Goal: Task Accomplishment & Management: Complete application form

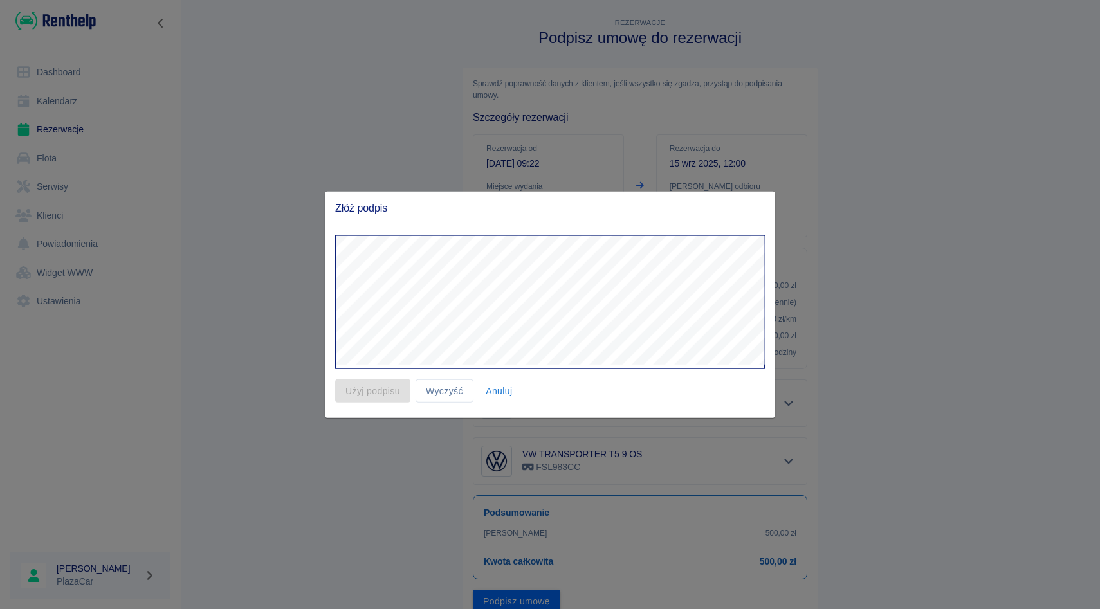
scroll to position [51, 0]
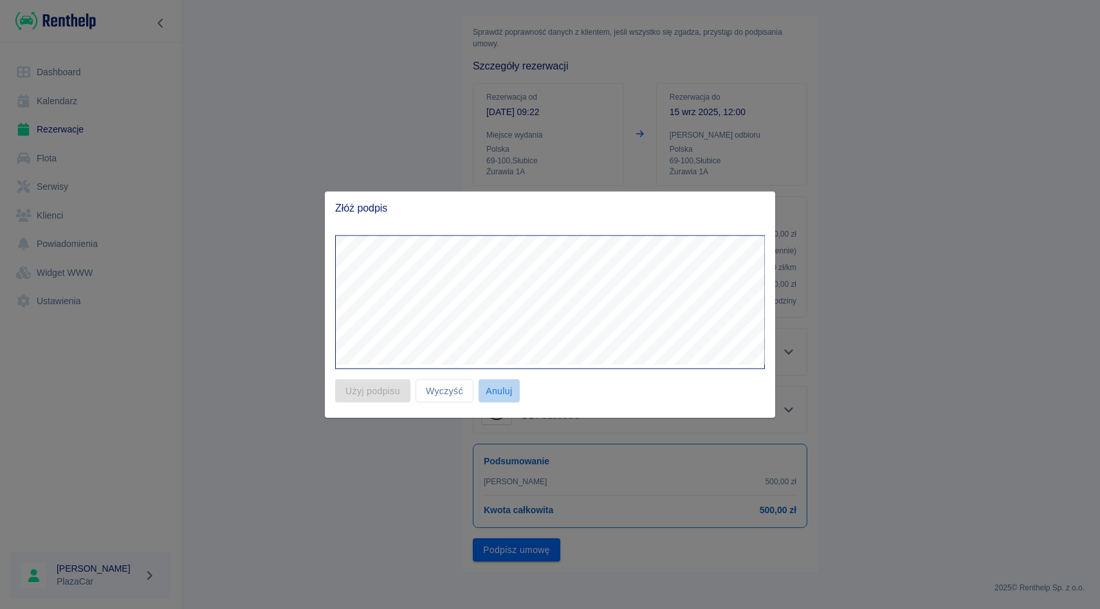
click at [501, 397] on button "Anuluj" at bounding box center [499, 391] width 41 height 24
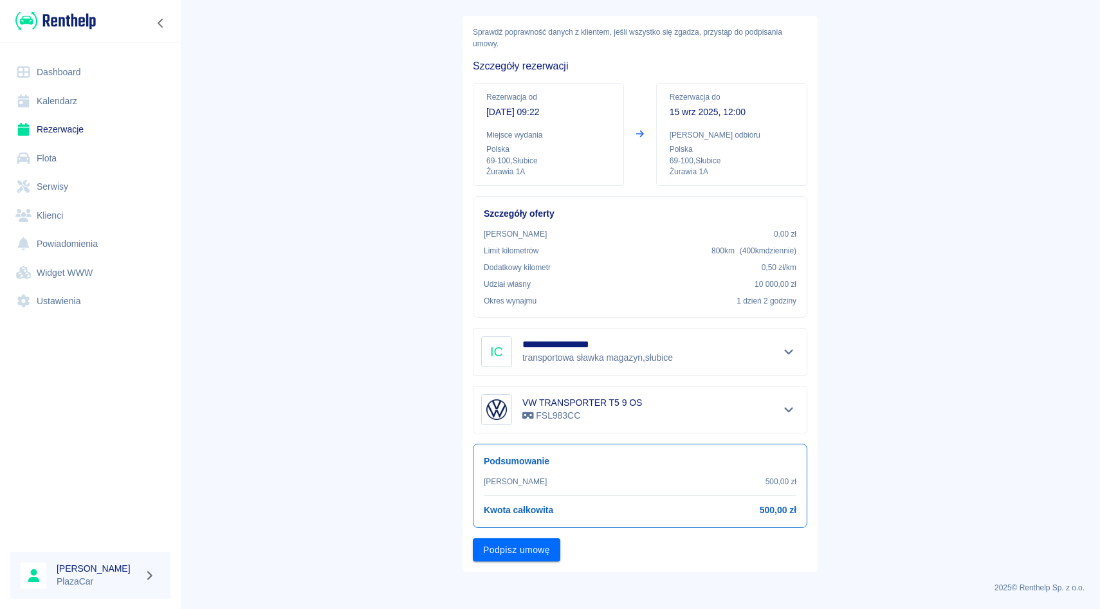
click at [54, 129] on link "Rezerwacje" at bounding box center [90, 129] width 160 height 29
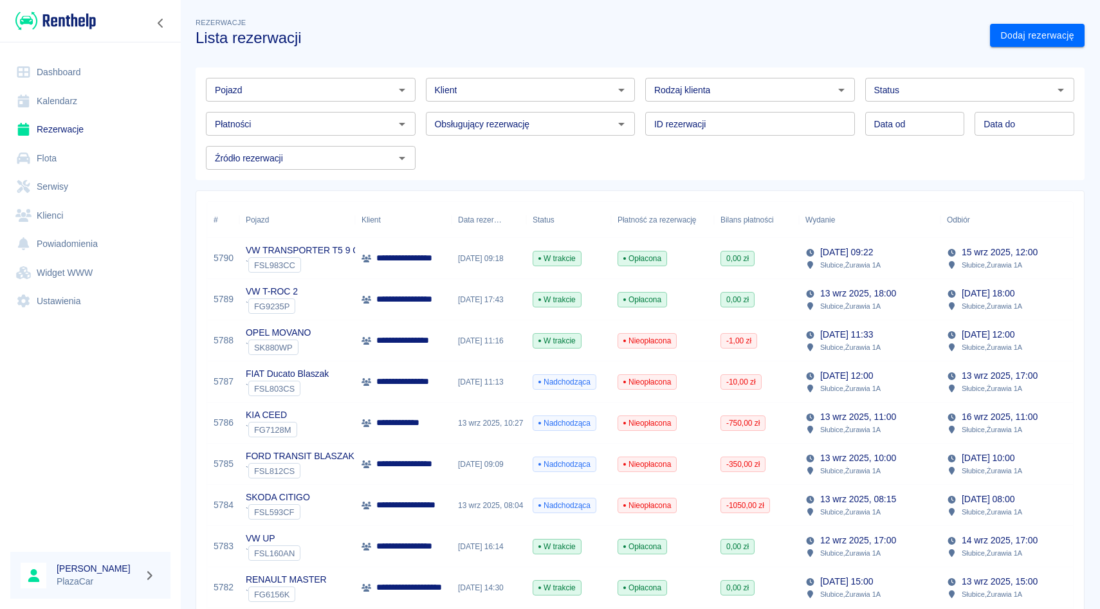
click at [350, 90] on input "Pojazd" at bounding box center [300, 90] width 181 height 16
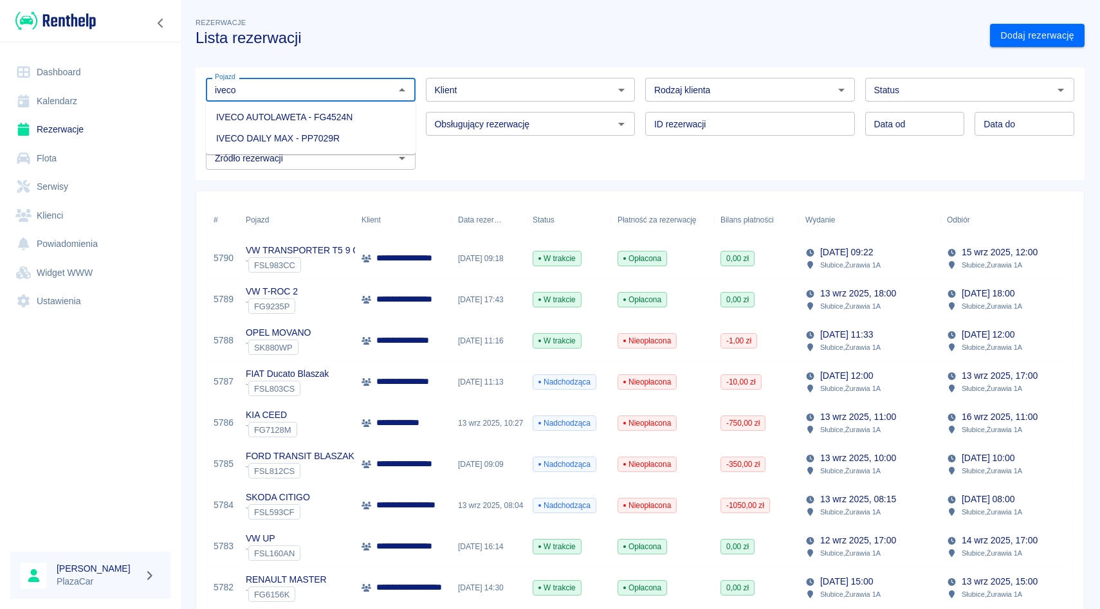
click at [343, 145] on li "IVECO DAILY MAX - PP7029R" at bounding box center [311, 138] width 210 height 21
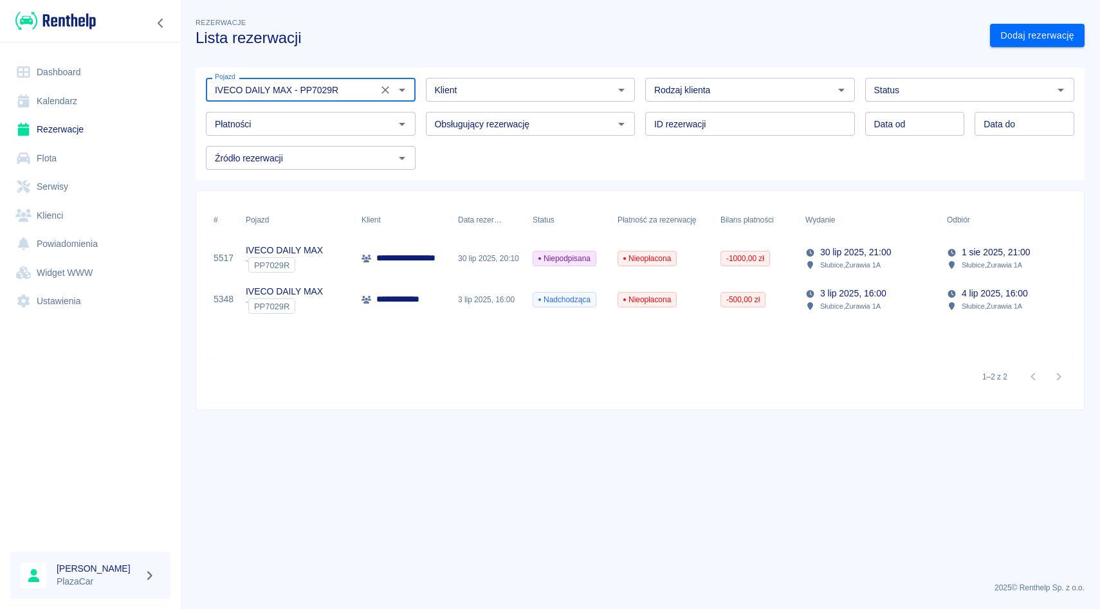
type input "IVECO DAILY MAX - PP7029R"
drag, startPoint x: 534, startPoint y: 219, endPoint x: 568, endPoint y: 226, distance: 35.5
click at [568, 226] on div "# Pojazd Klient Data rezerwacji Status Płatność za rezerwację Bilans płatności …" at bounding box center [644, 220] width 875 height 36
click at [382, 89] on icon "Wyczyść" at bounding box center [385, 90] width 13 height 13
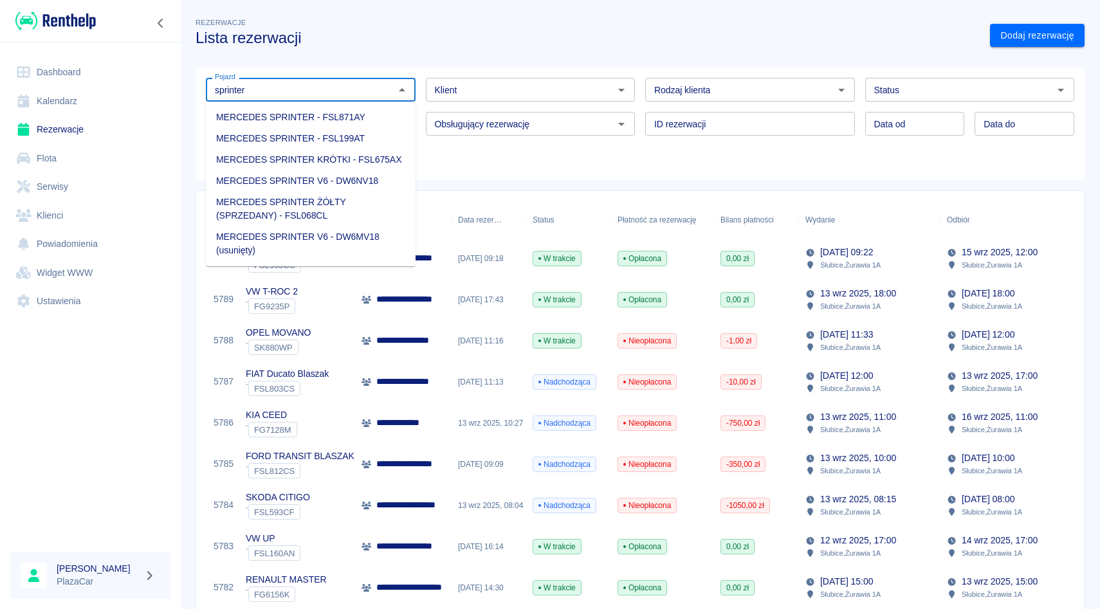
click at [349, 179] on li "MERCEDES SPRINTER V6 - DW6NV18" at bounding box center [311, 181] width 210 height 21
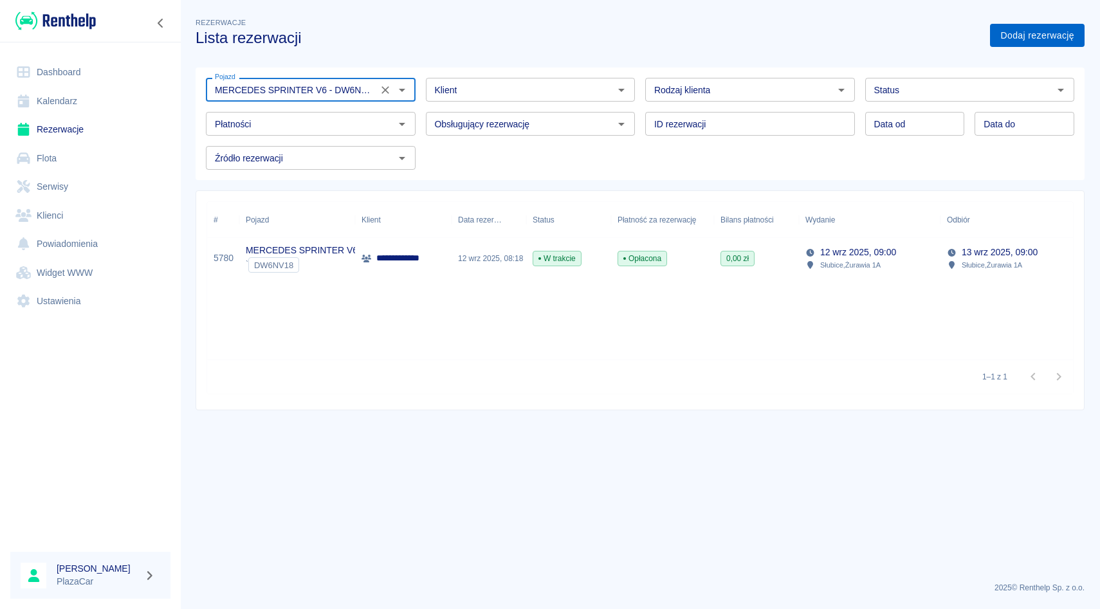
type input "MERCEDES SPRINTER V6 - DW6NV18"
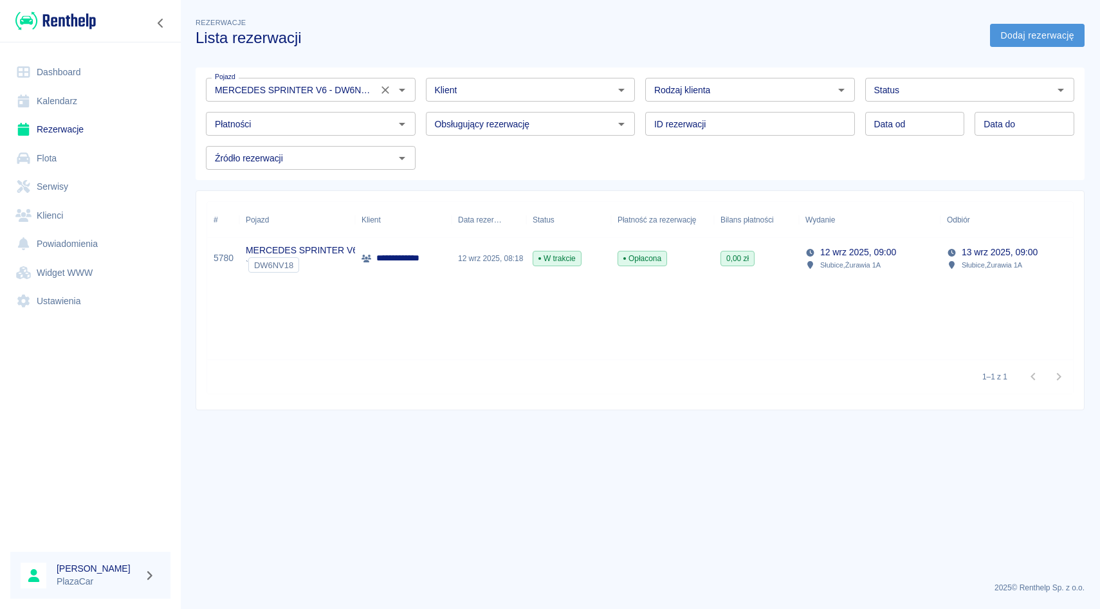
click at [997, 45] on link "Dodaj rezerwację" at bounding box center [1037, 36] width 95 height 24
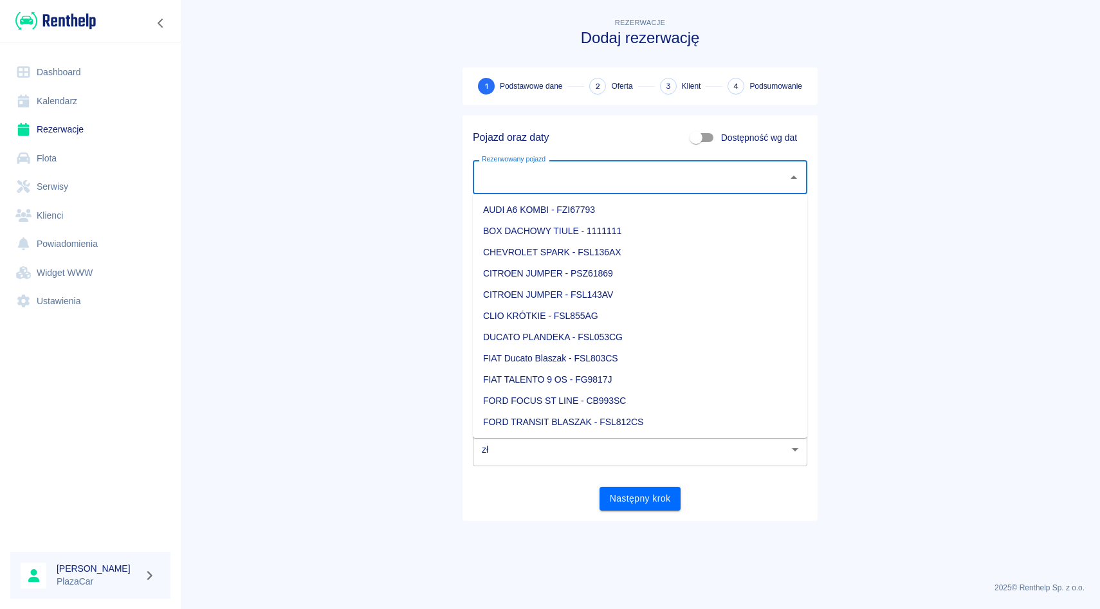
click at [633, 176] on input "Rezerwowany pojazd" at bounding box center [631, 177] width 304 height 23
type input "i"
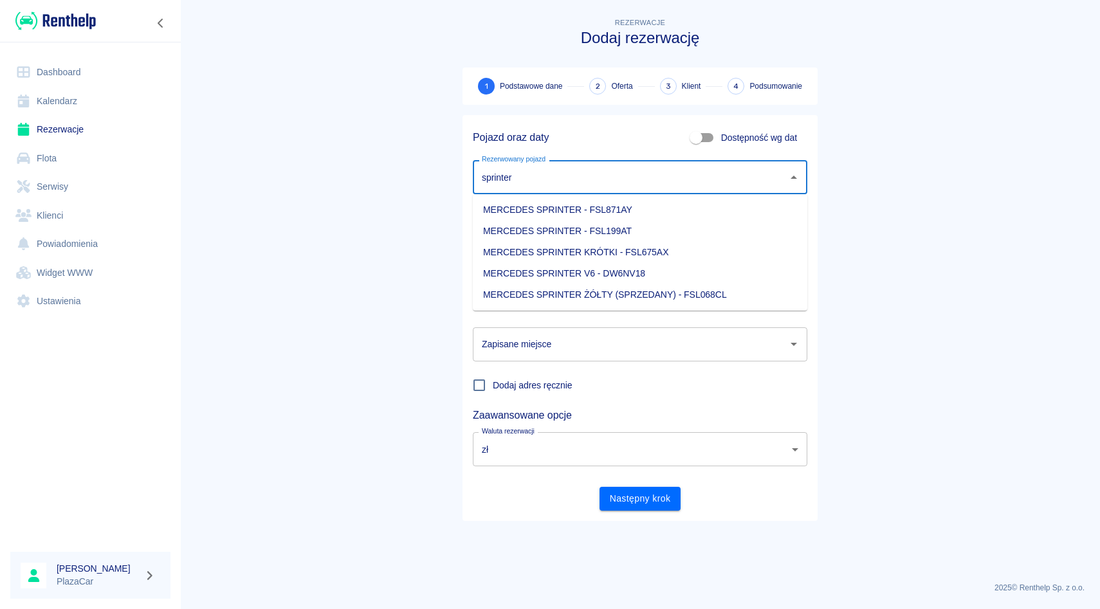
click at [604, 268] on li "MERCEDES SPRINTER V6 - DW6NV18" at bounding box center [640, 273] width 335 height 21
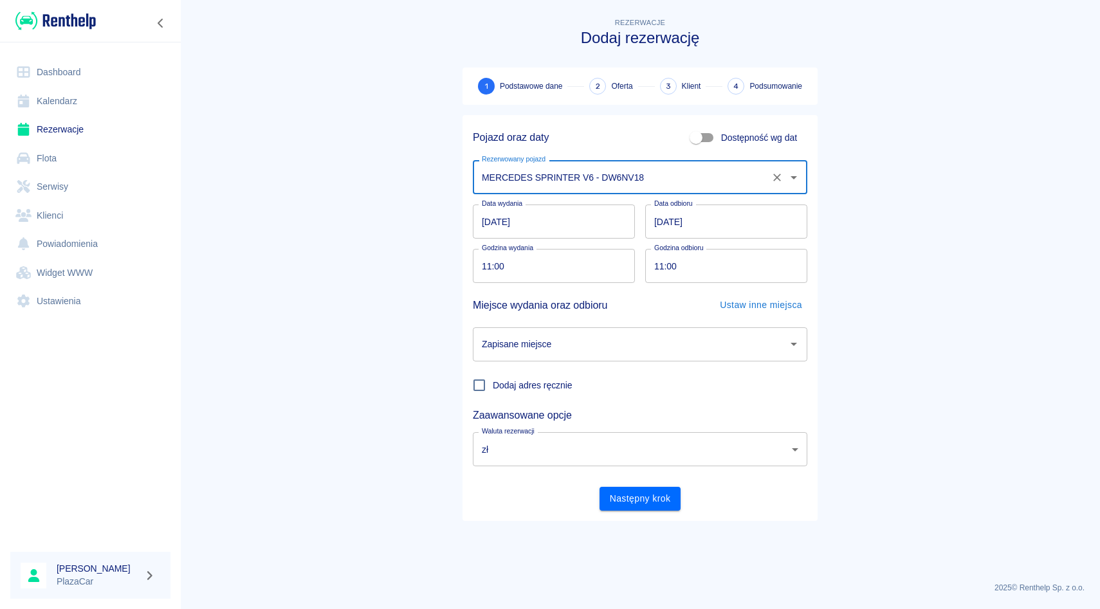
type input "MERCEDES SPRINTER V6 - DW6NV18"
click at [536, 348] on input "Zapisane miejsce" at bounding box center [631, 344] width 304 height 23
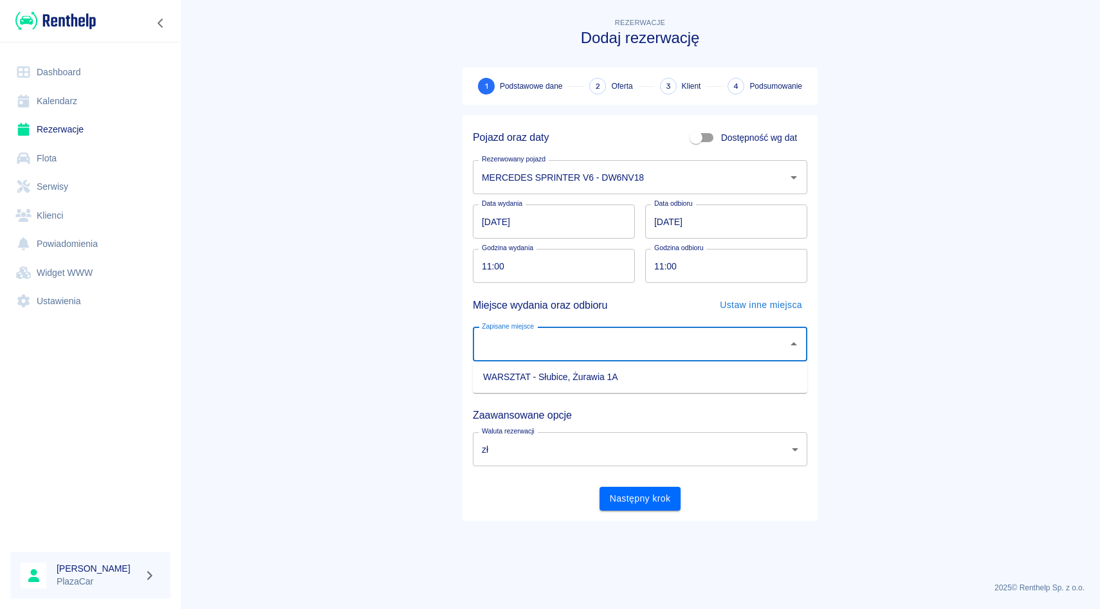
click at [531, 367] on li "WARSZTAT - Słubice, Żurawia 1A" at bounding box center [640, 377] width 335 height 21
type input "WARSZTAT - Słubice, Żurawia 1A"
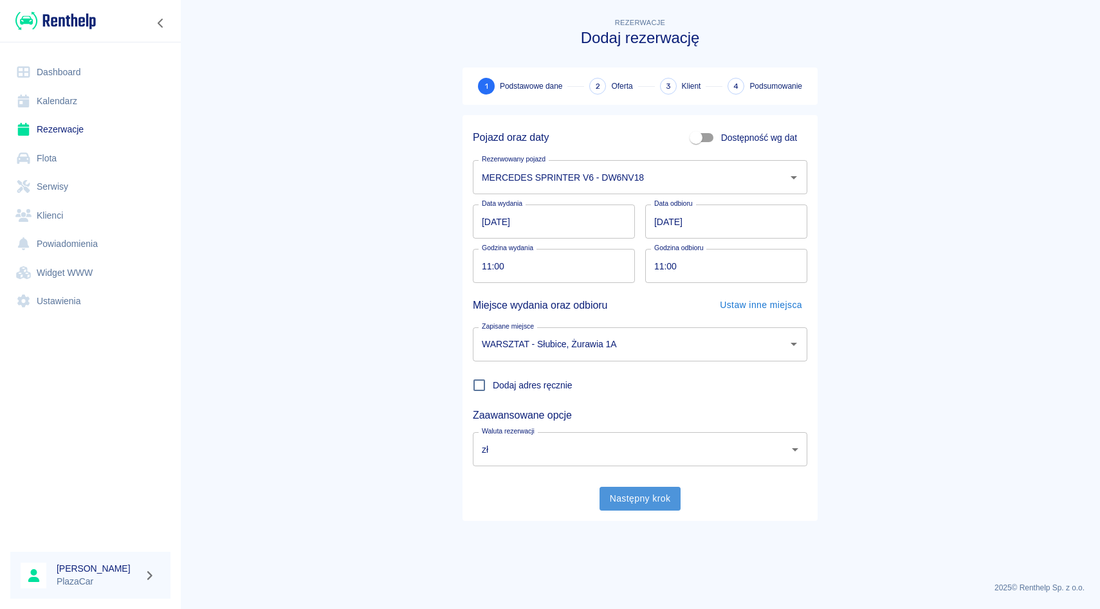
click at [629, 496] on button "Następny krok" at bounding box center [641, 499] width 82 height 24
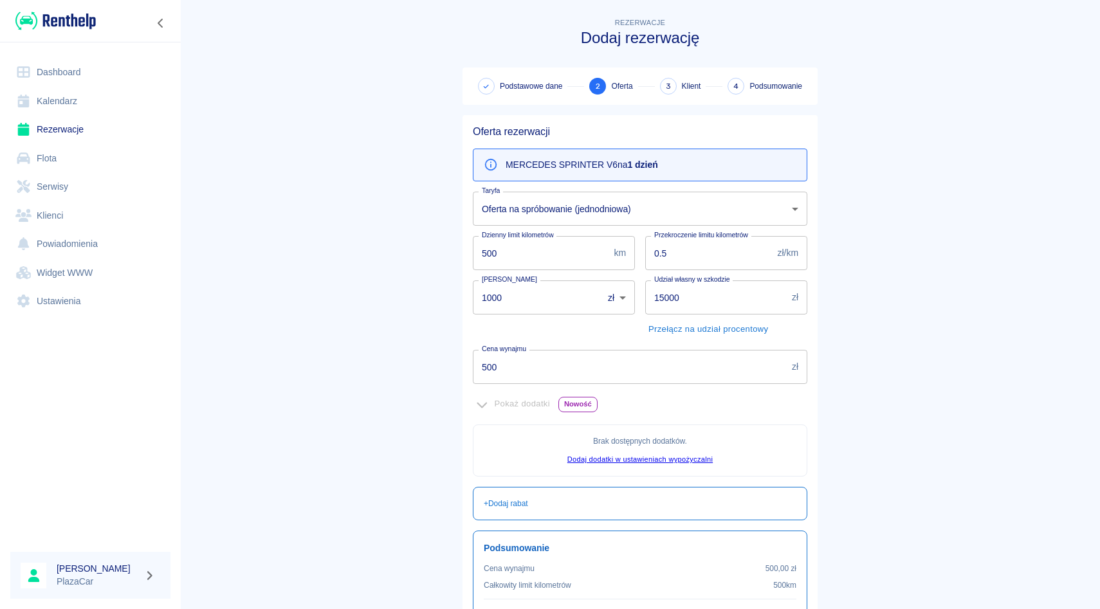
scroll to position [134, 0]
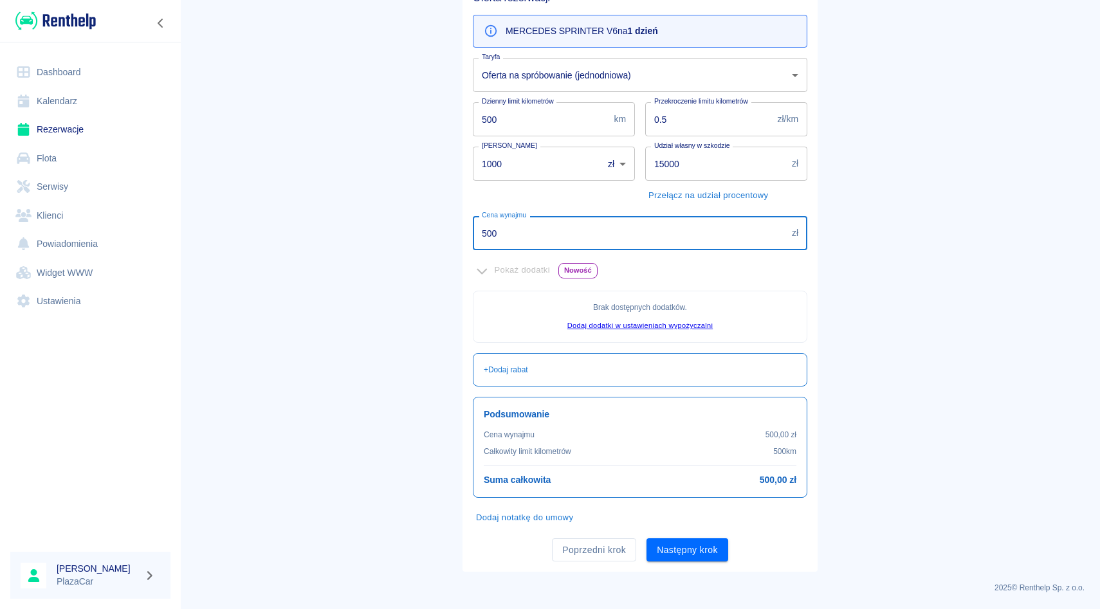
click at [502, 245] on input "500" at bounding box center [630, 233] width 314 height 34
type input "5"
type input "600"
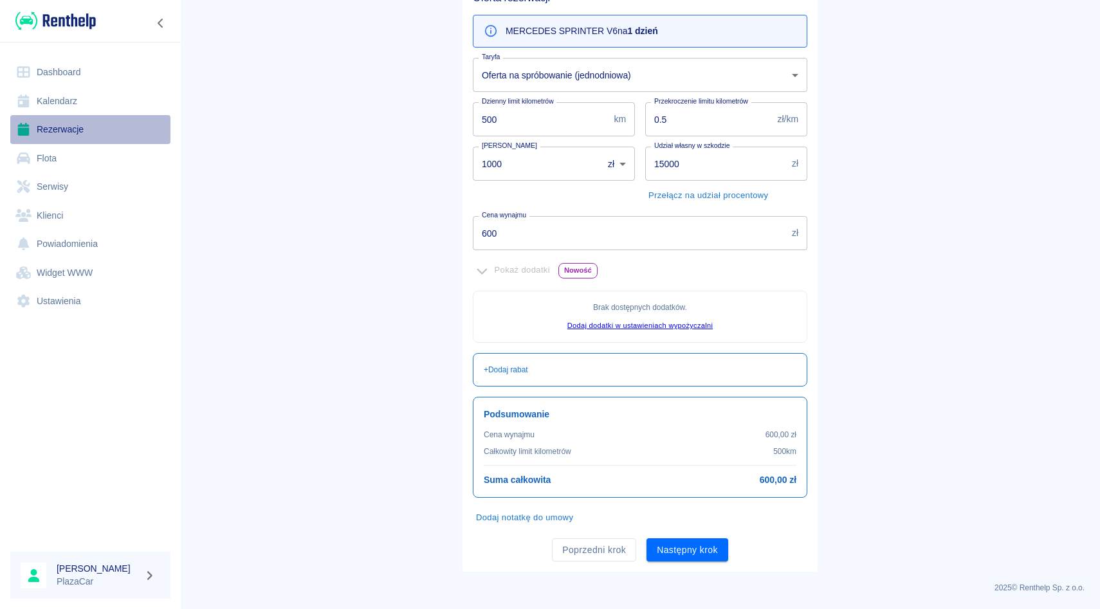
click at [102, 136] on link "Rezerwacje" at bounding box center [90, 129] width 160 height 29
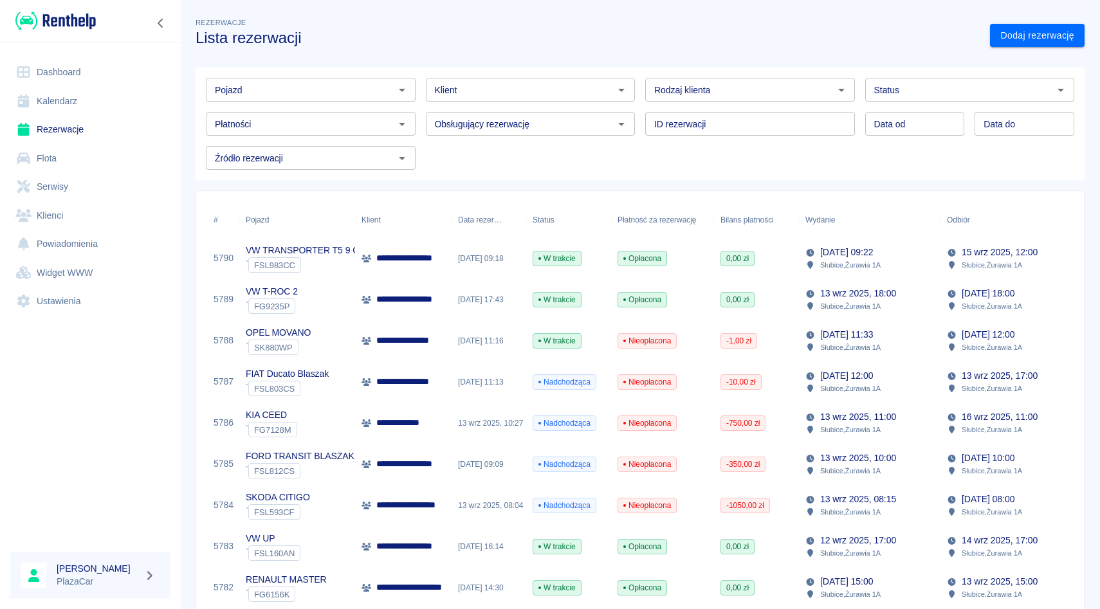
click at [337, 102] on div "Płatności Płatności" at bounding box center [306, 119] width 220 height 34
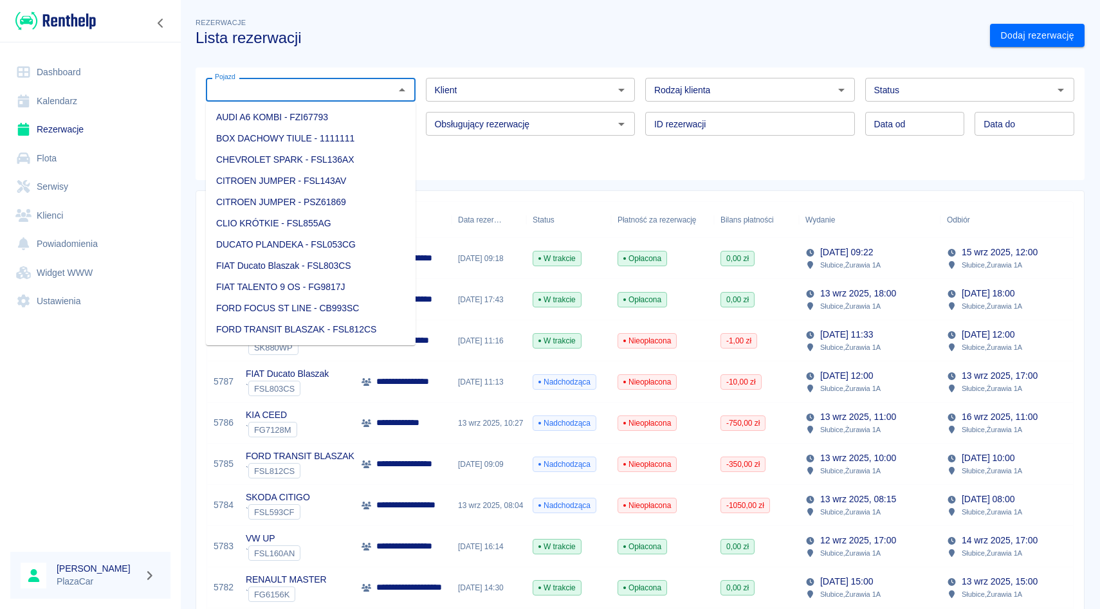
click at [337, 88] on input "Pojazd" at bounding box center [300, 90] width 181 height 16
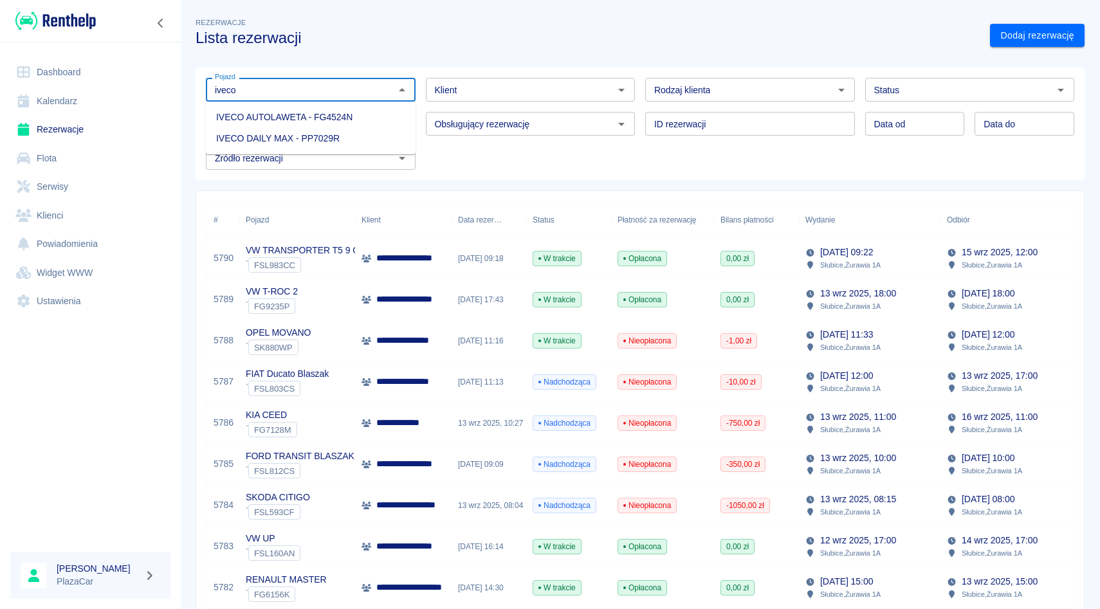
click at [329, 131] on li "IVECO DAILY MAX - PP7029R" at bounding box center [311, 138] width 210 height 21
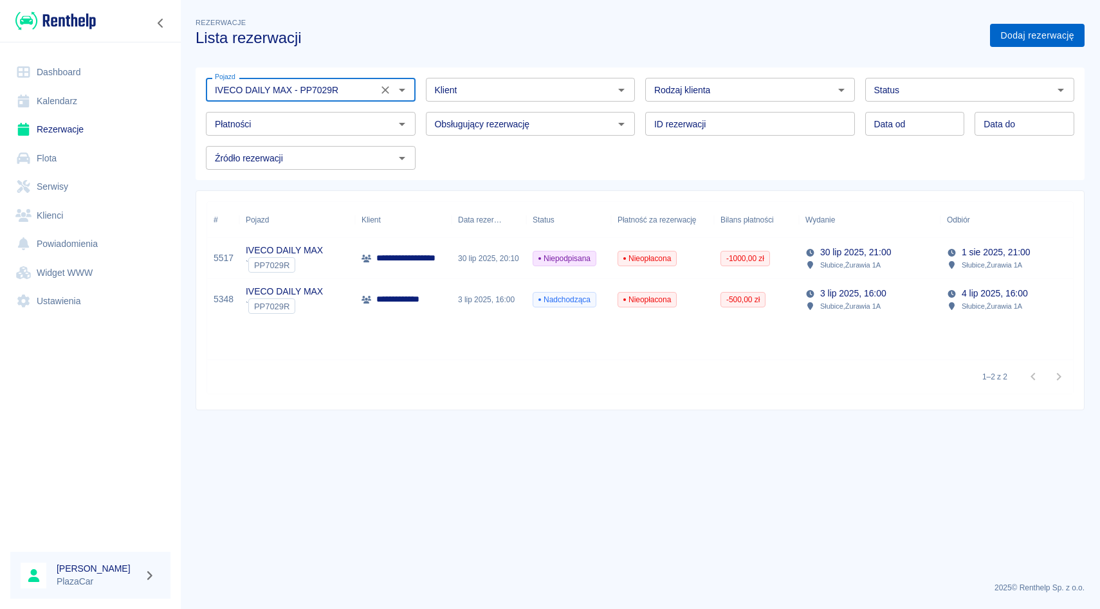
type input "IVECO DAILY MAX - PP7029R"
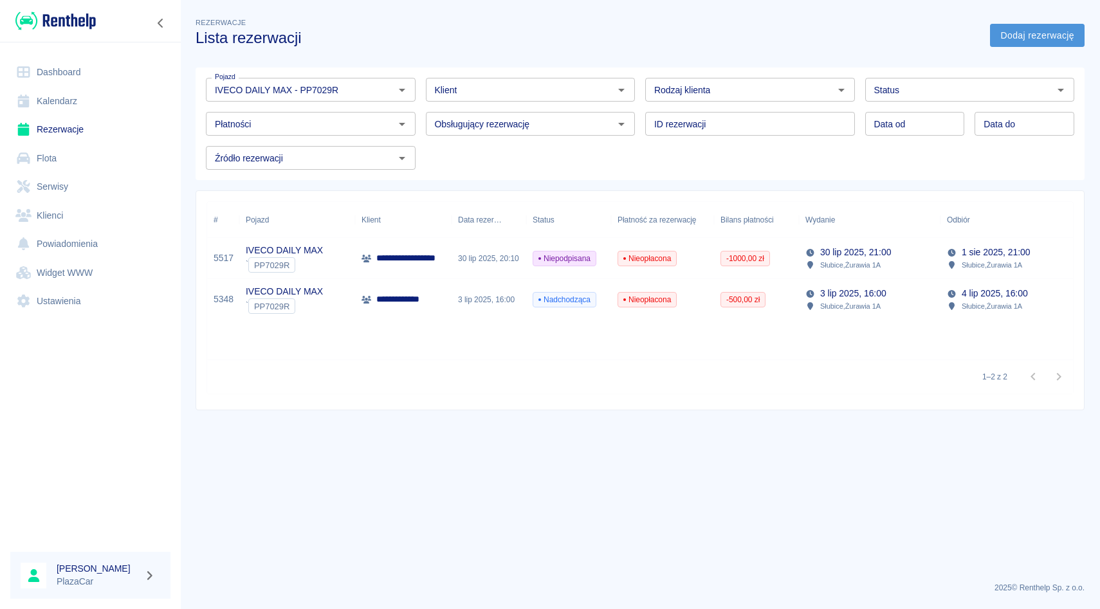
click at [1059, 43] on link "Dodaj rezerwację" at bounding box center [1037, 36] width 95 height 24
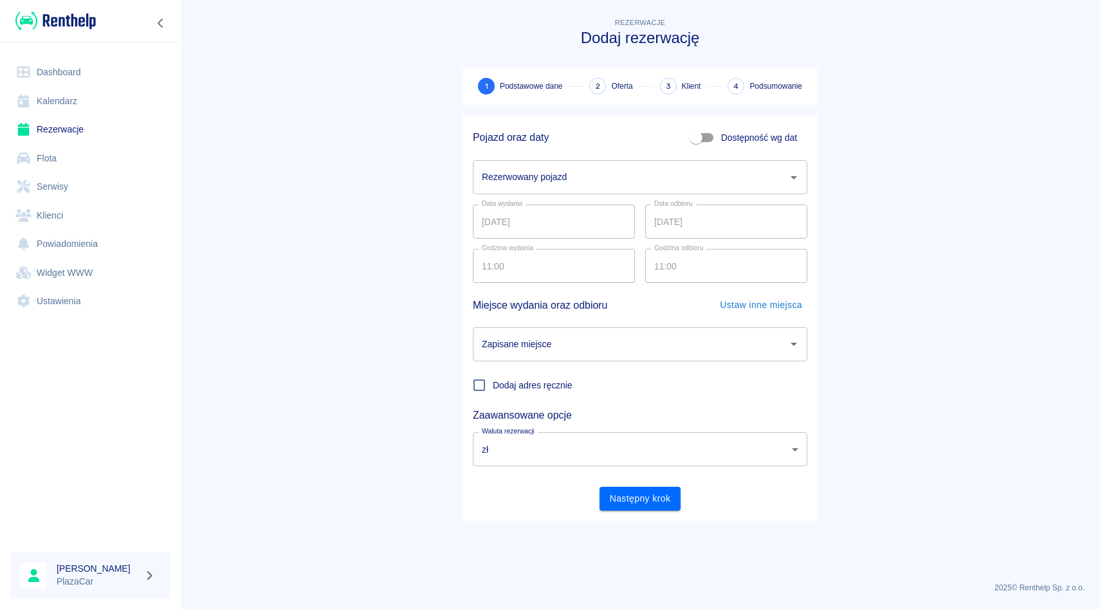
click at [608, 184] on input "Rezerwowany pojazd" at bounding box center [631, 177] width 304 height 23
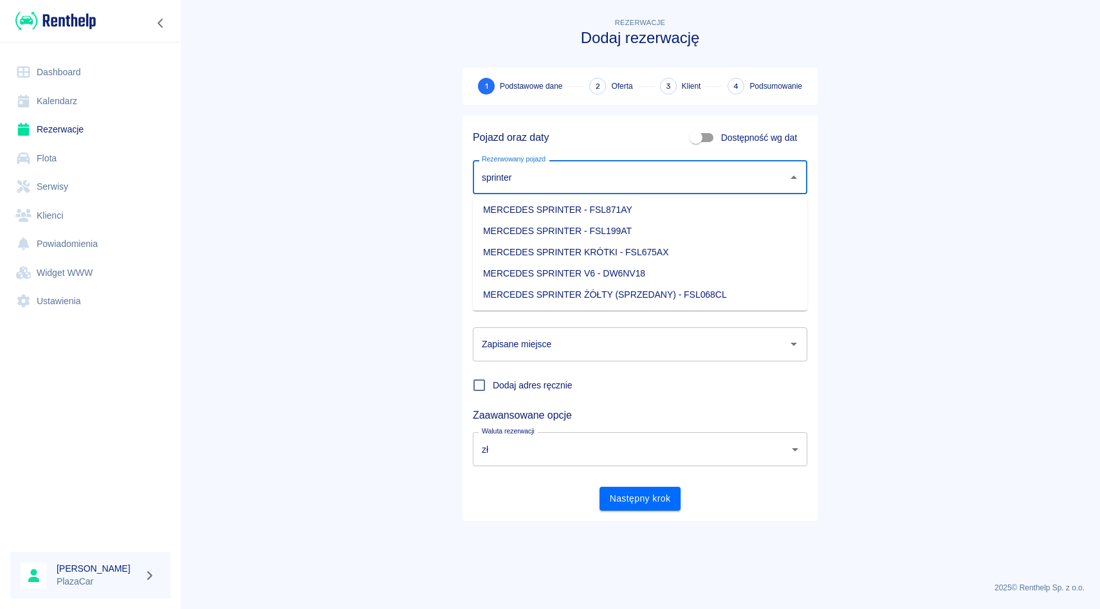
click at [594, 281] on li "MERCEDES SPRINTER V6 - DW6NV18" at bounding box center [640, 273] width 335 height 21
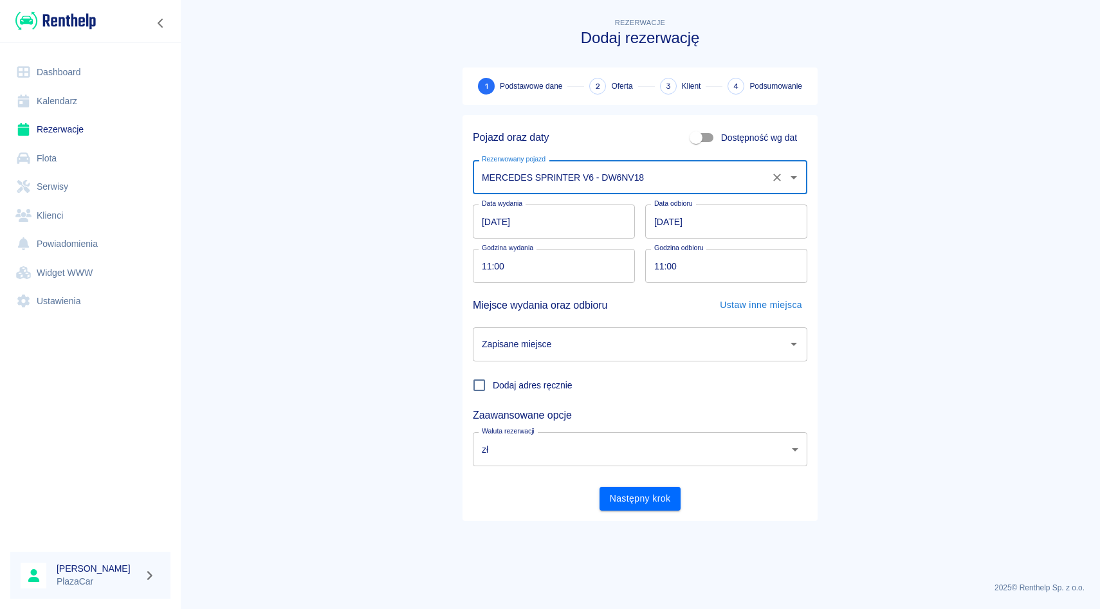
type input "MERCEDES SPRINTER V6 - DW6NV18"
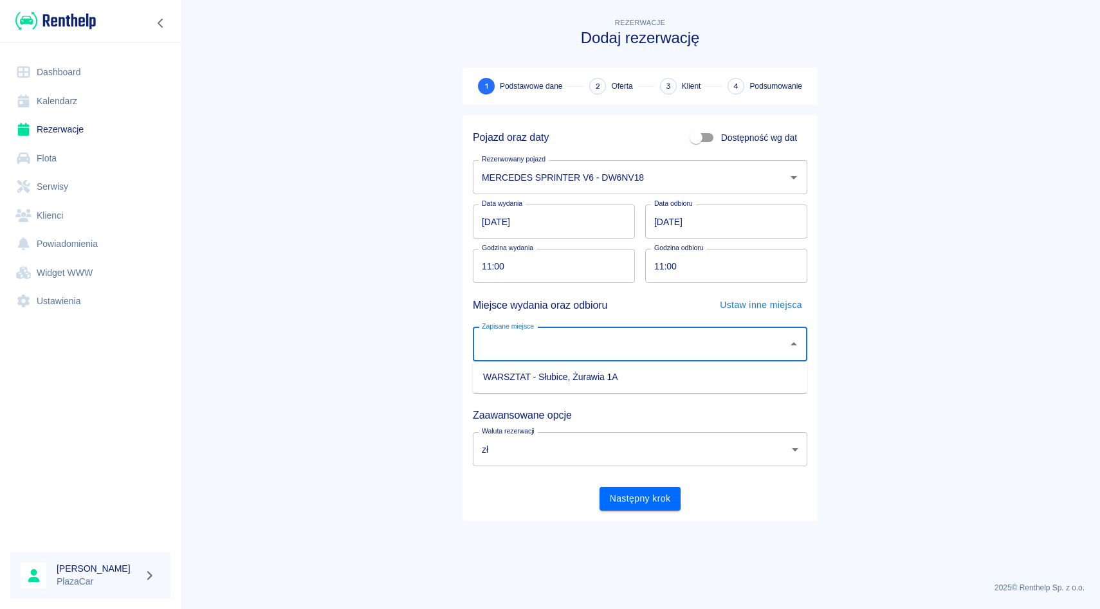
click at [640, 355] on input "Zapisane miejsce" at bounding box center [631, 344] width 304 height 23
click at [608, 383] on li "WARSZTAT - Słubice, Żurawia 1A" at bounding box center [640, 377] width 335 height 21
type input "WARSZTAT - Słubice, Żurawia 1A"
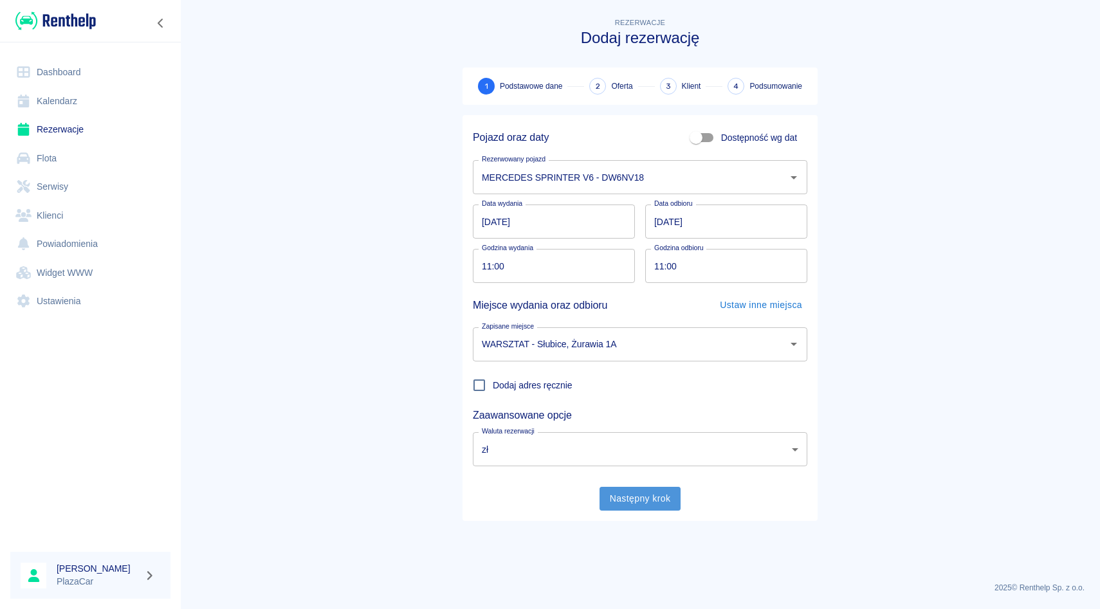
click at [623, 487] on button "Następny krok" at bounding box center [641, 499] width 82 height 24
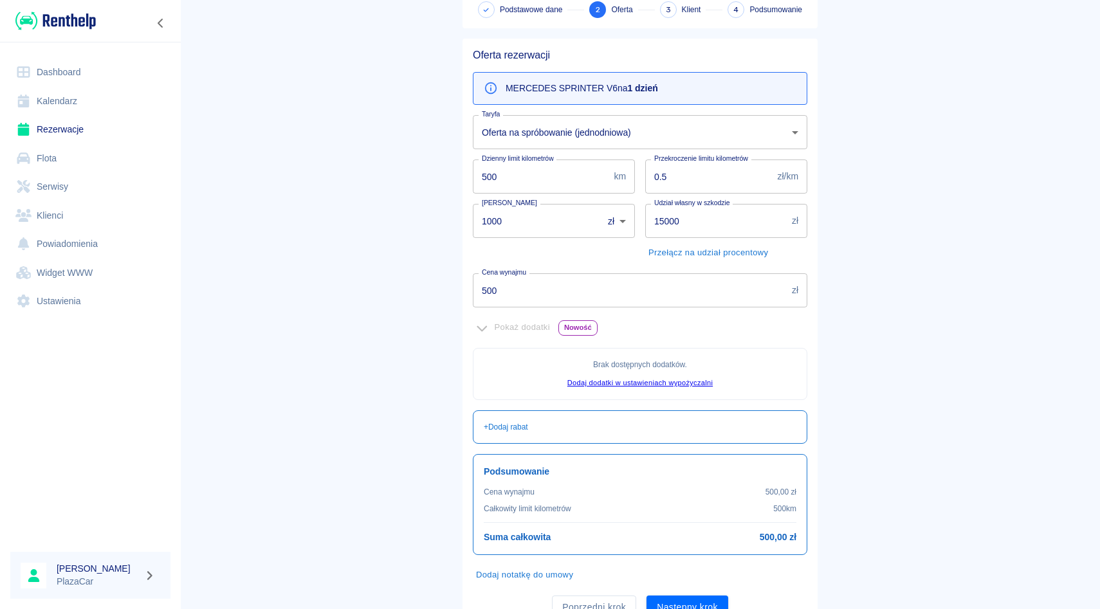
scroll to position [134, 0]
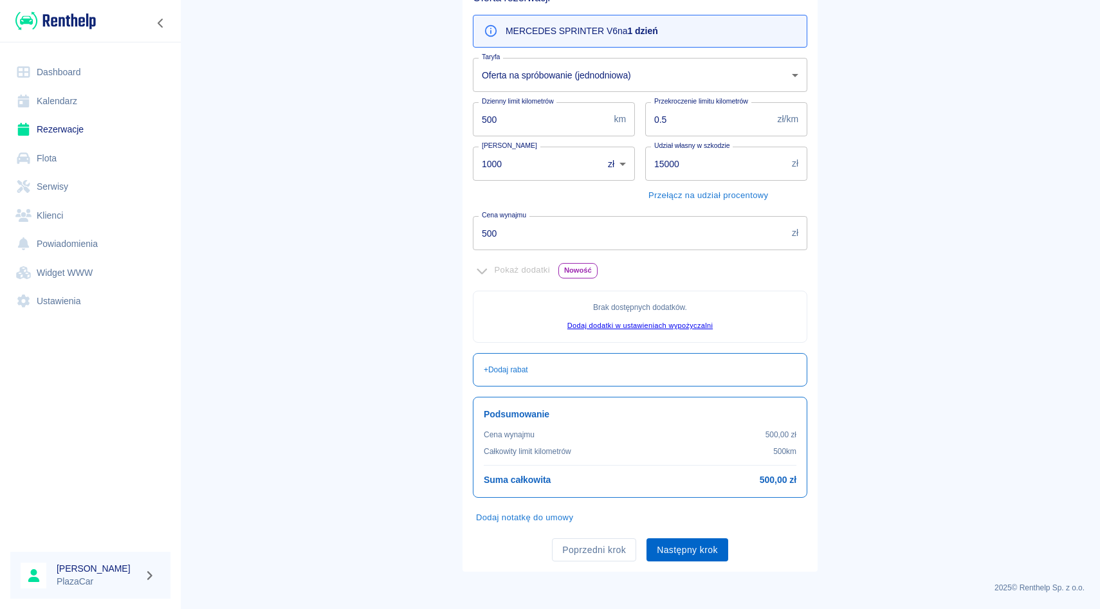
click at [684, 555] on button "Następny krok" at bounding box center [688, 551] width 82 height 24
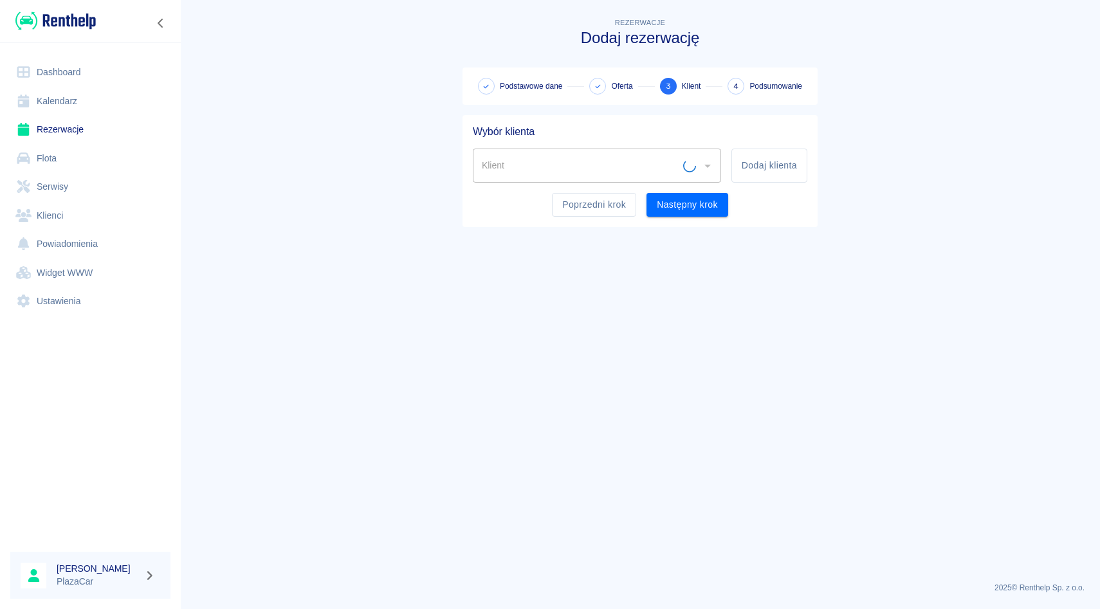
scroll to position [0, 0]
click at [558, 156] on input "Klient" at bounding box center [588, 165] width 218 height 23
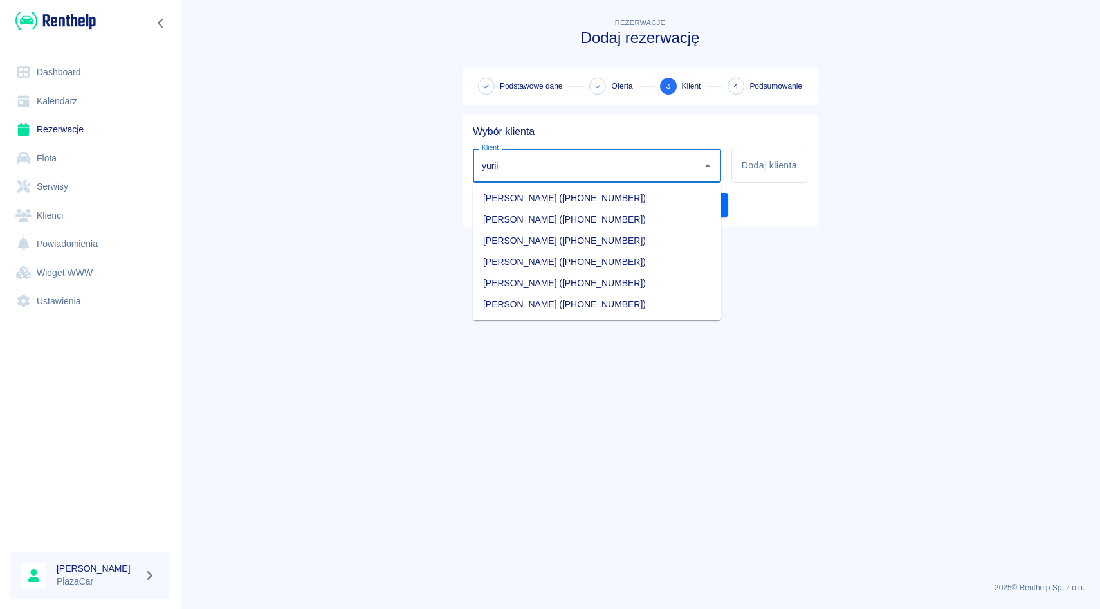
click at [552, 301] on li "[PERSON_NAME] ([PHONE_NUMBER])" at bounding box center [597, 304] width 248 height 21
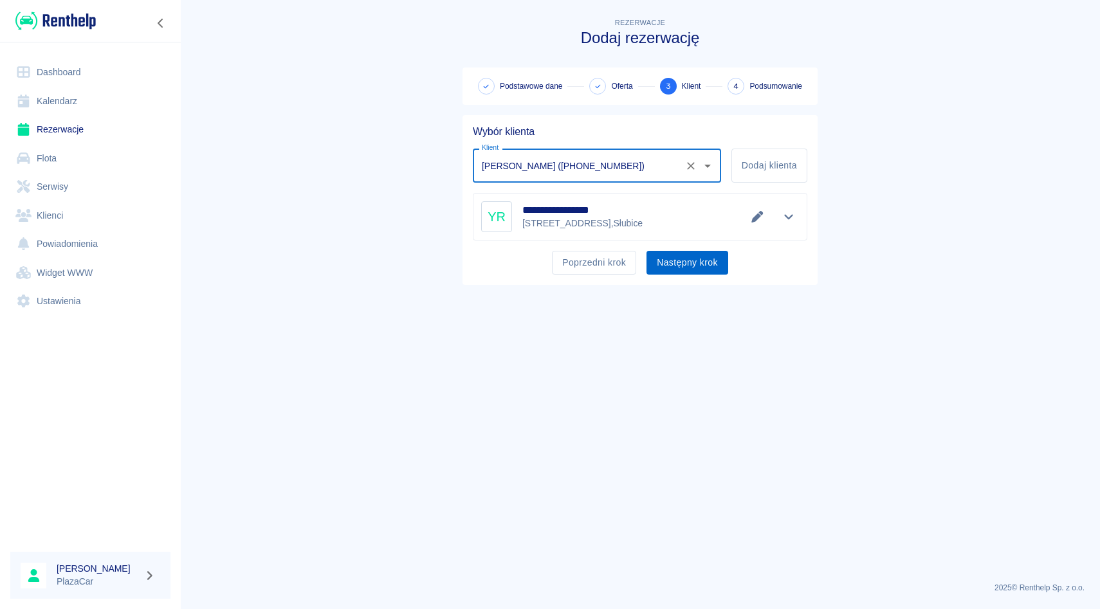
type input "[PERSON_NAME] ([PHONE_NUMBER])"
click at [695, 254] on button "Następny krok" at bounding box center [688, 263] width 82 height 24
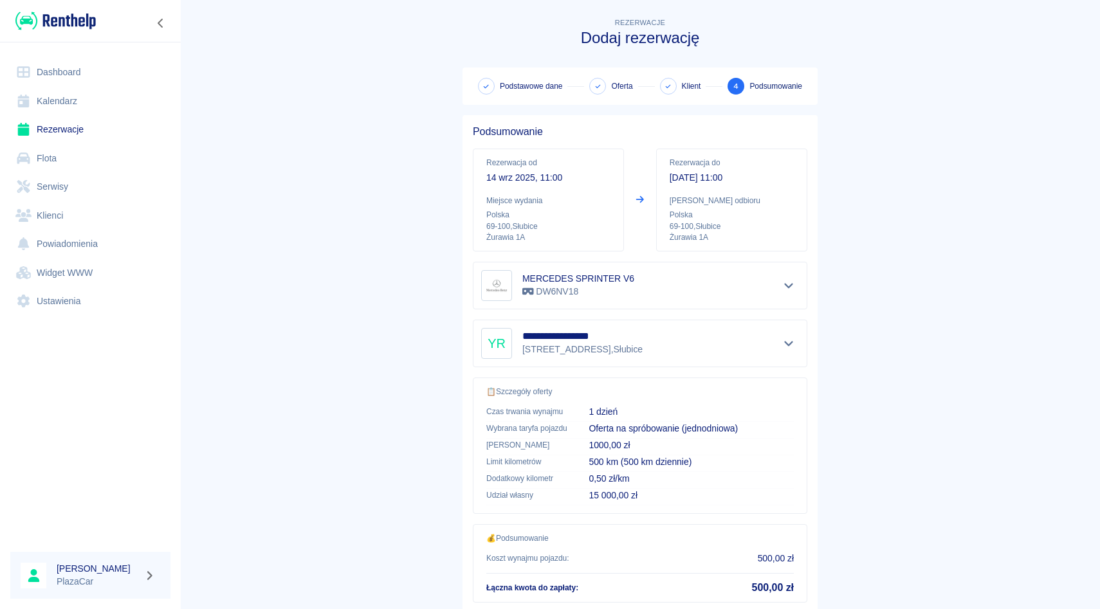
scroll to position [85, 0]
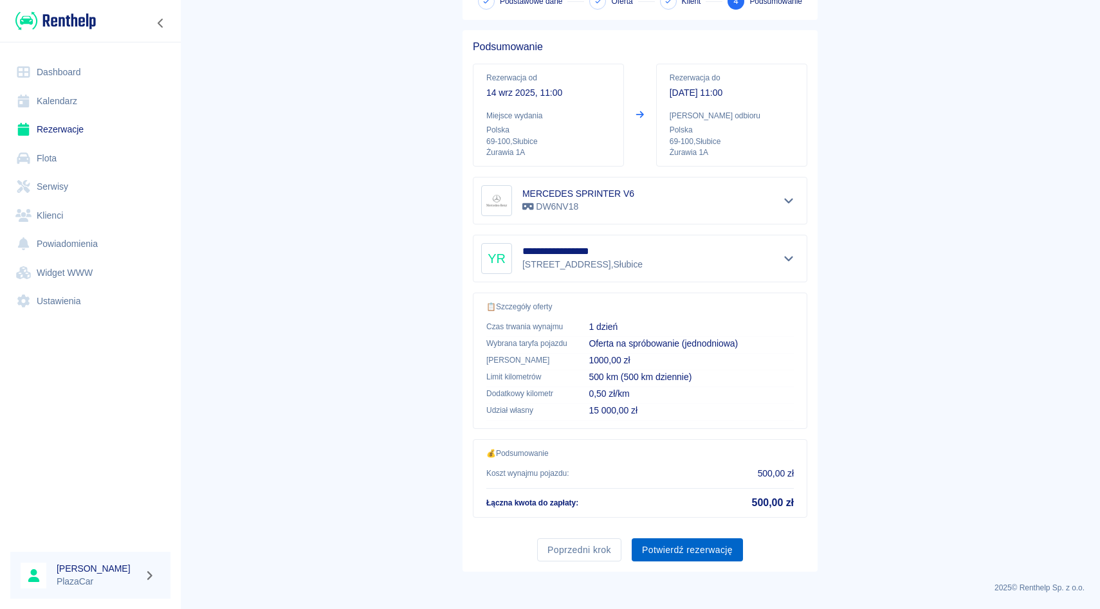
click at [678, 550] on button "Potwierdź rezerwację" at bounding box center [687, 551] width 111 height 24
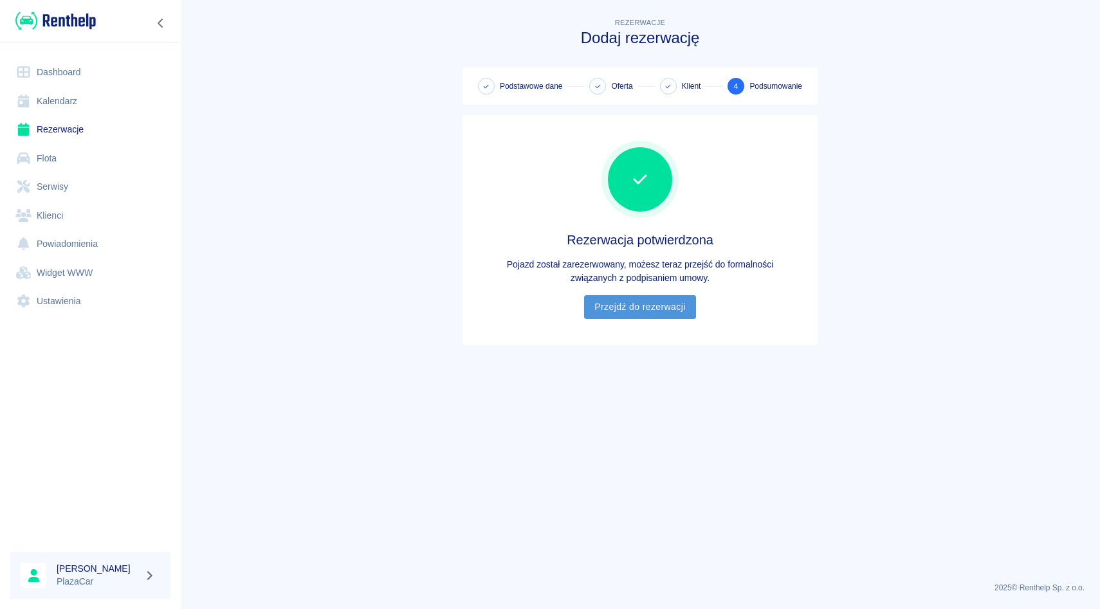
click at [634, 305] on link "Przejdź do rezerwacji" at bounding box center [639, 307] width 111 height 24
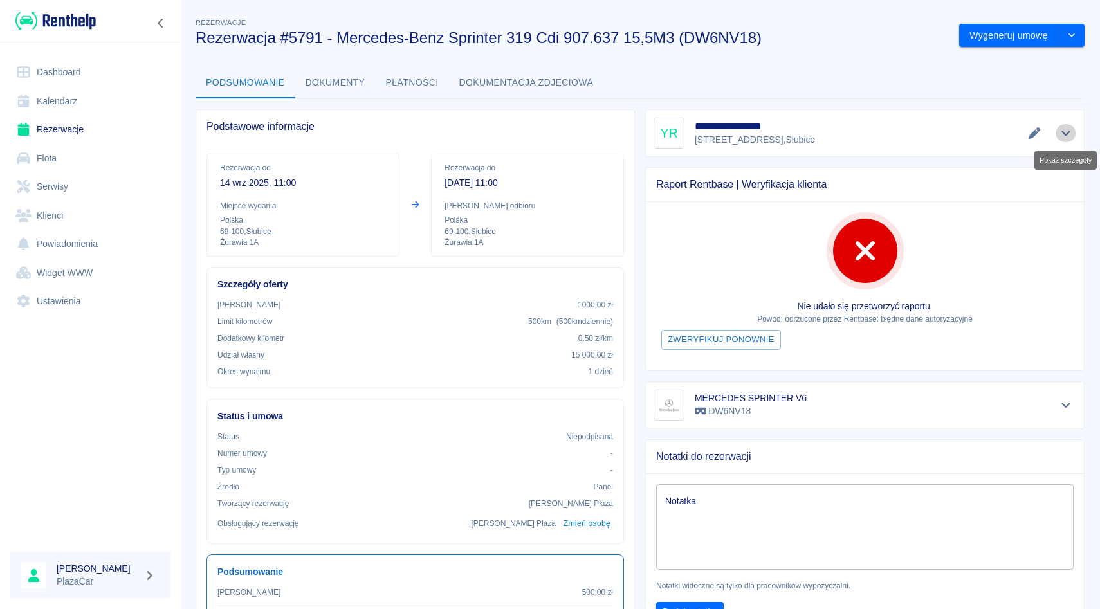
click at [1075, 134] on button "Pokaż szczegóły" at bounding box center [1066, 133] width 21 height 18
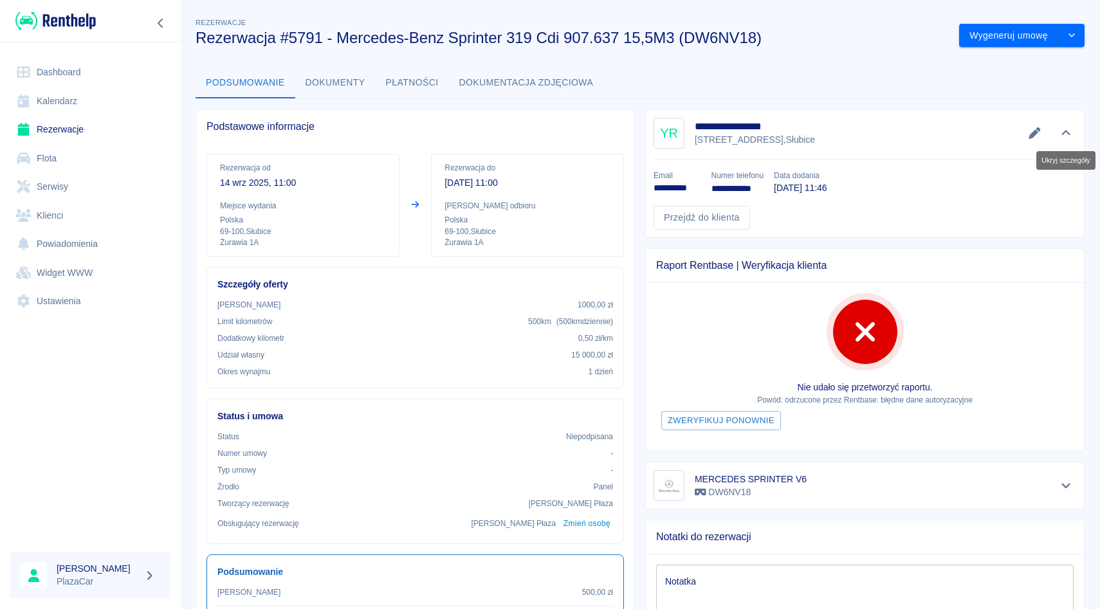
click at [1075, 134] on button "Ukryj szczegóły" at bounding box center [1066, 133] width 21 height 18
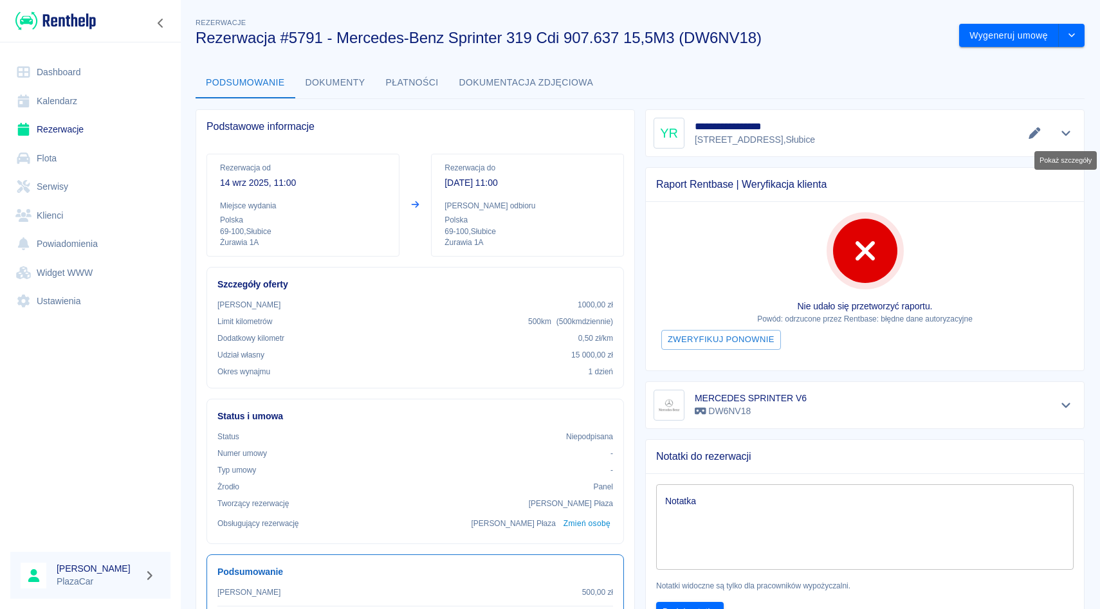
click at [1075, 134] on button "Pokaż szczegóły" at bounding box center [1066, 133] width 21 height 18
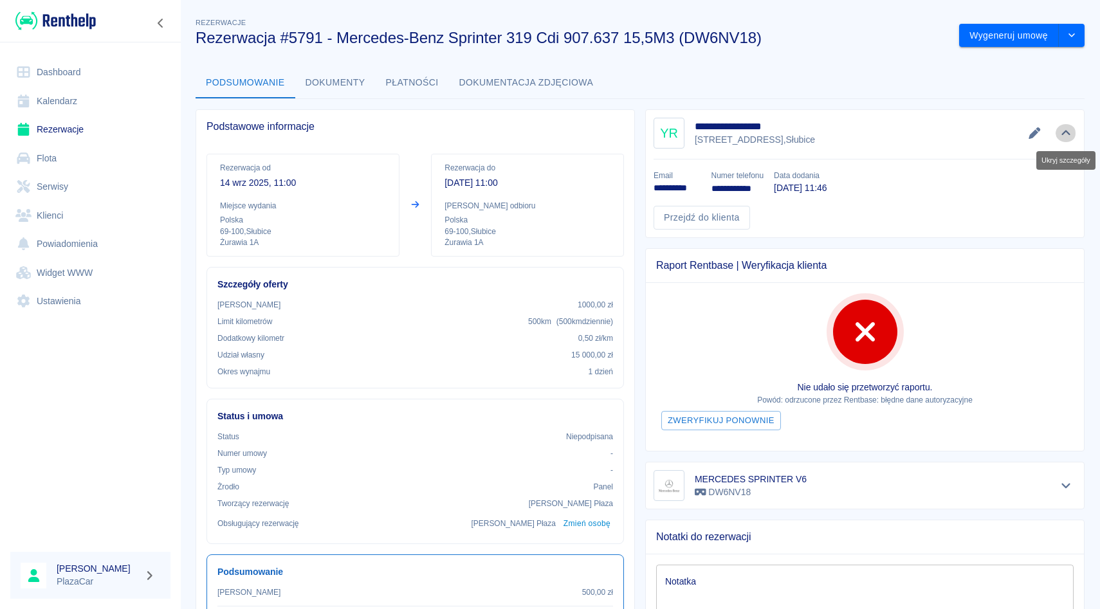
click at [1075, 134] on button "Ukryj szczegóły" at bounding box center [1066, 133] width 21 height 18
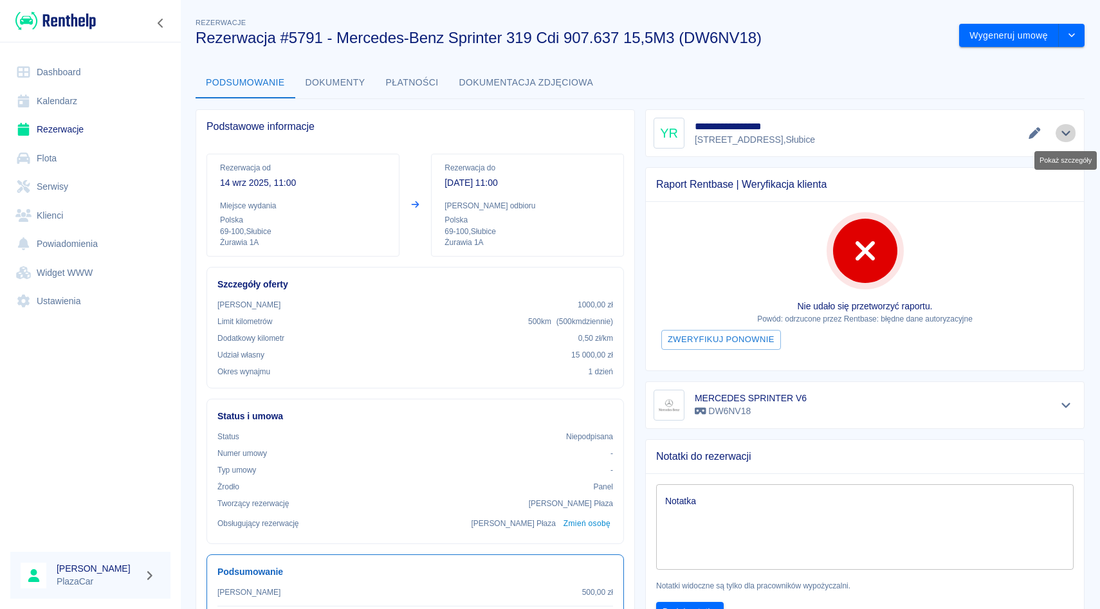
click at [1075, 134] on button "Pokaż szczegóły" at bounding box center [1066, 133] width 21 height 18
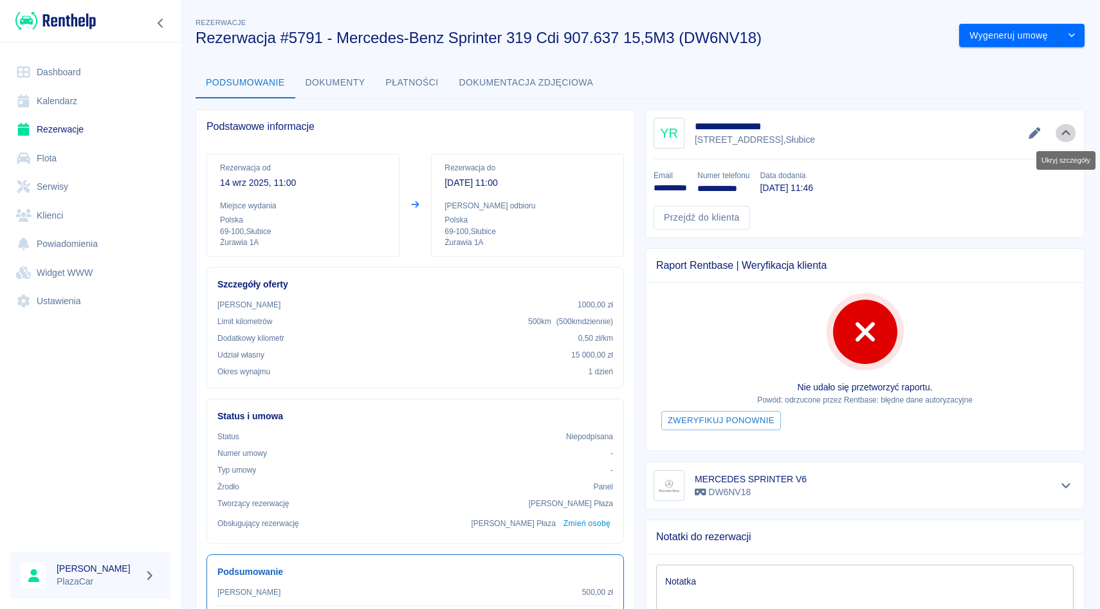
click at [1075, 134] on button "Ukryj szczegóły" at bounding box center [1066, 133] width 21 height 18
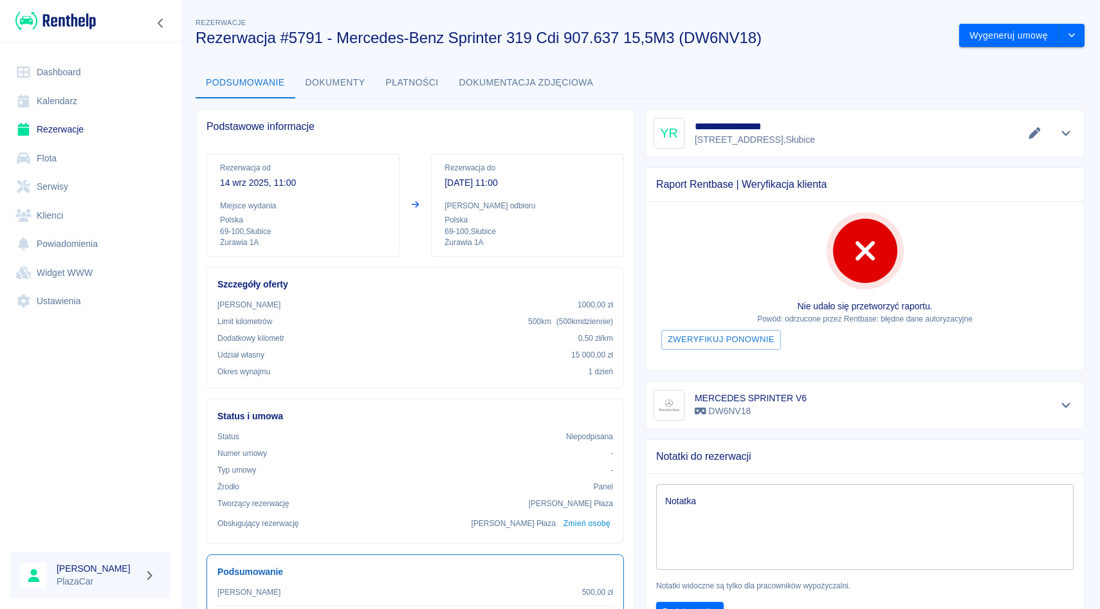
click at [769, 468] on div "Notatka x Notatka Notatki widoczne są tylko dla pracowników wypożyczalni. Dodaj…" at bounding box center [860, 548] width 449 height 169
click at [763, 490] on div "x Notatka" at bounding box center [865, 528] width 418 height 86
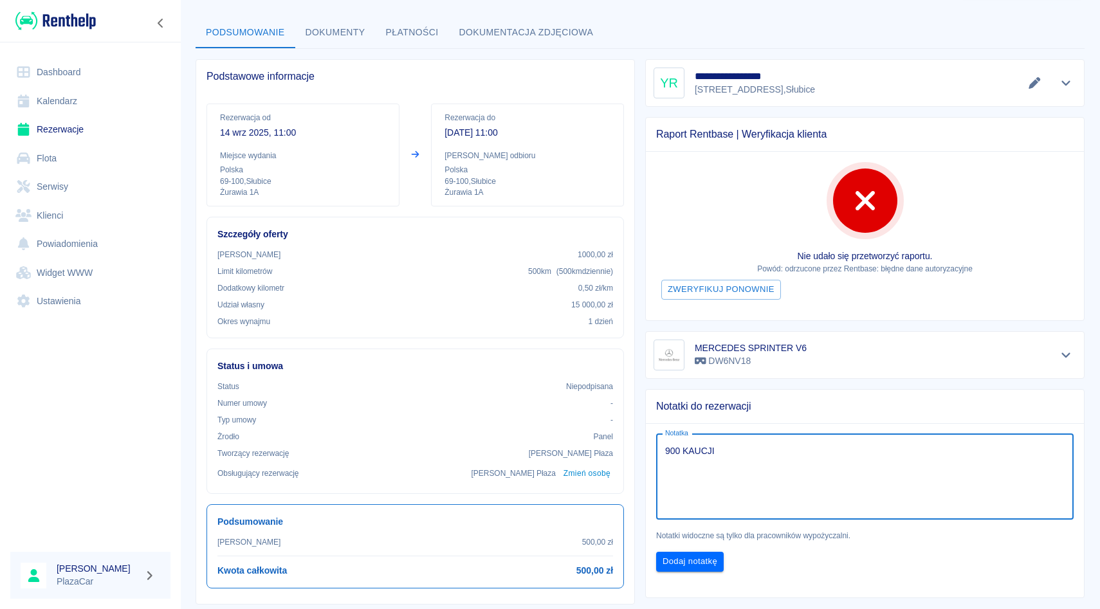
scroll to position [69, 0]
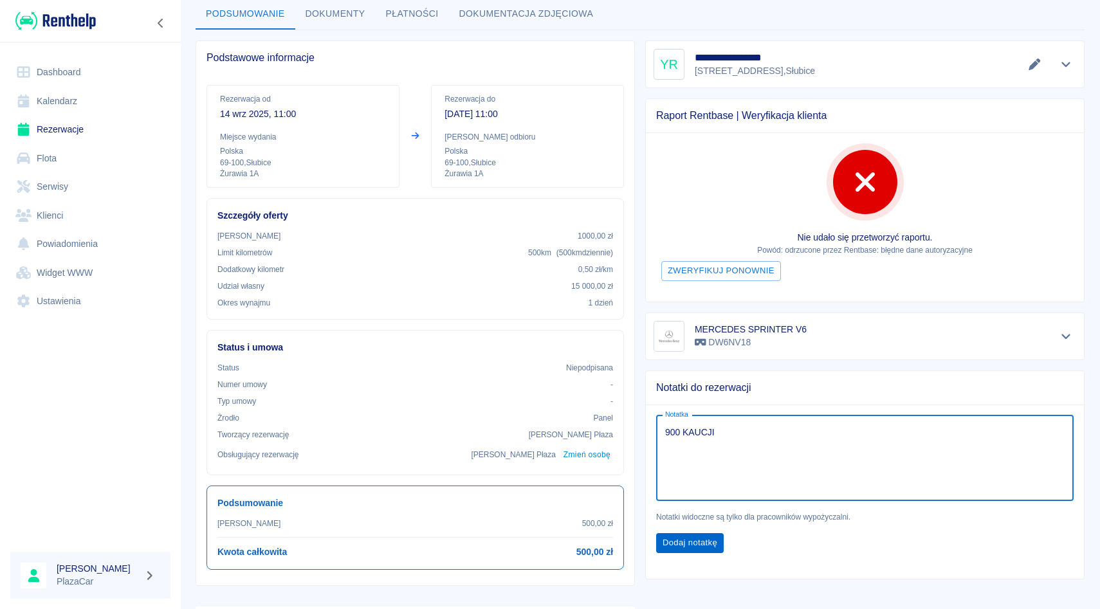
type textarea "900 KAUCJI"
click at [670, 541] on button "Dodaj notatkę" at bounding box center [690, 544] width 68 height 20
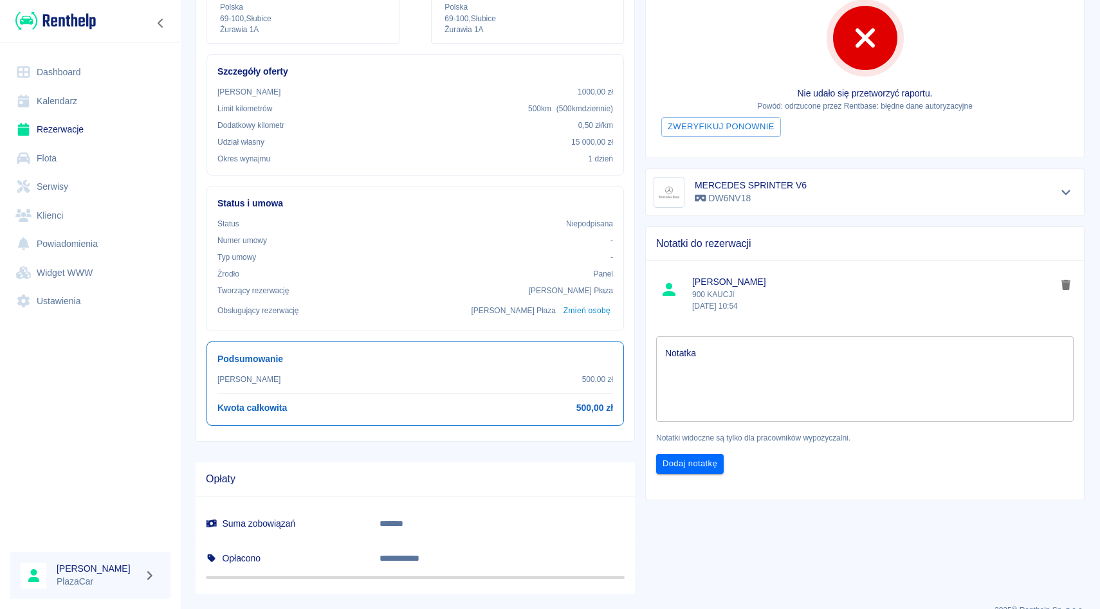
scroll to position [236, 0]
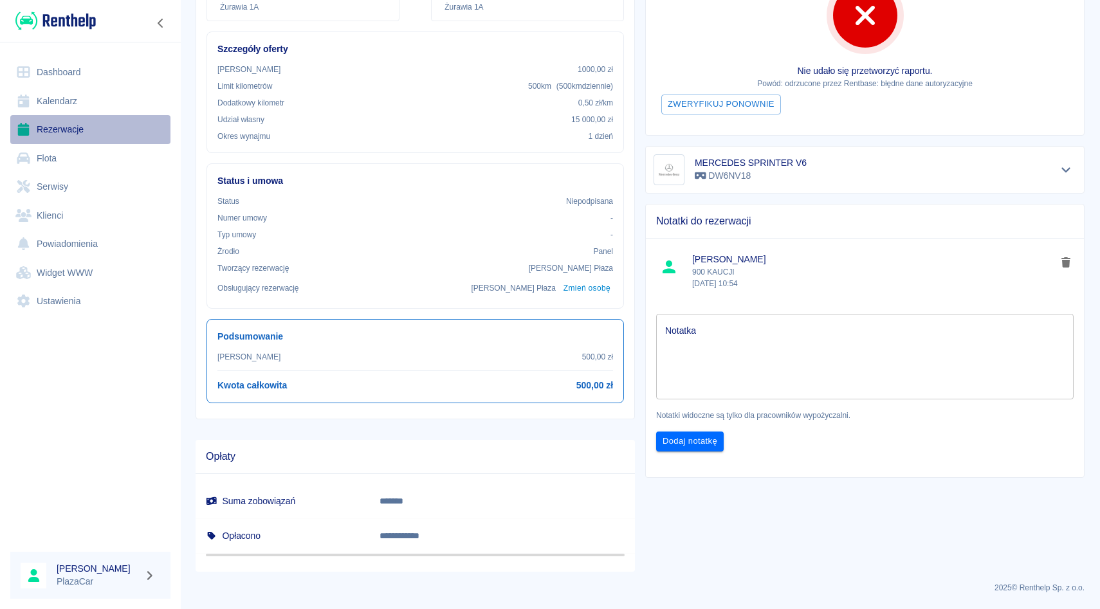
click at [136, 129] on link "Rezerwacje" at bounding box center [90, 129] width 160 height 29
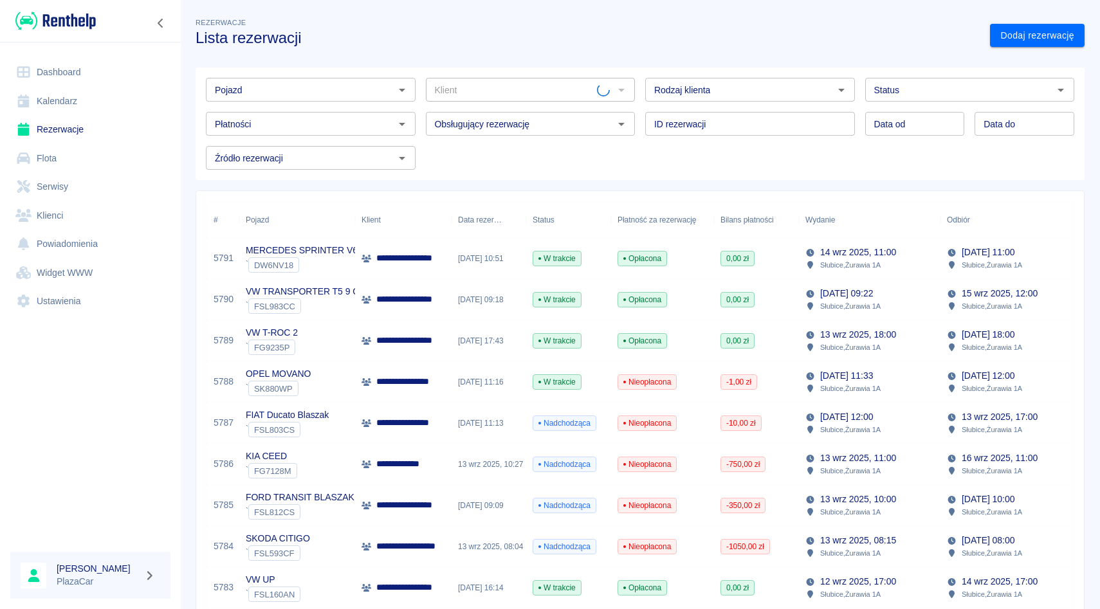
click at [290, 97] on input "Pojazd" at bounding box center [300, 90] width 181 height 16
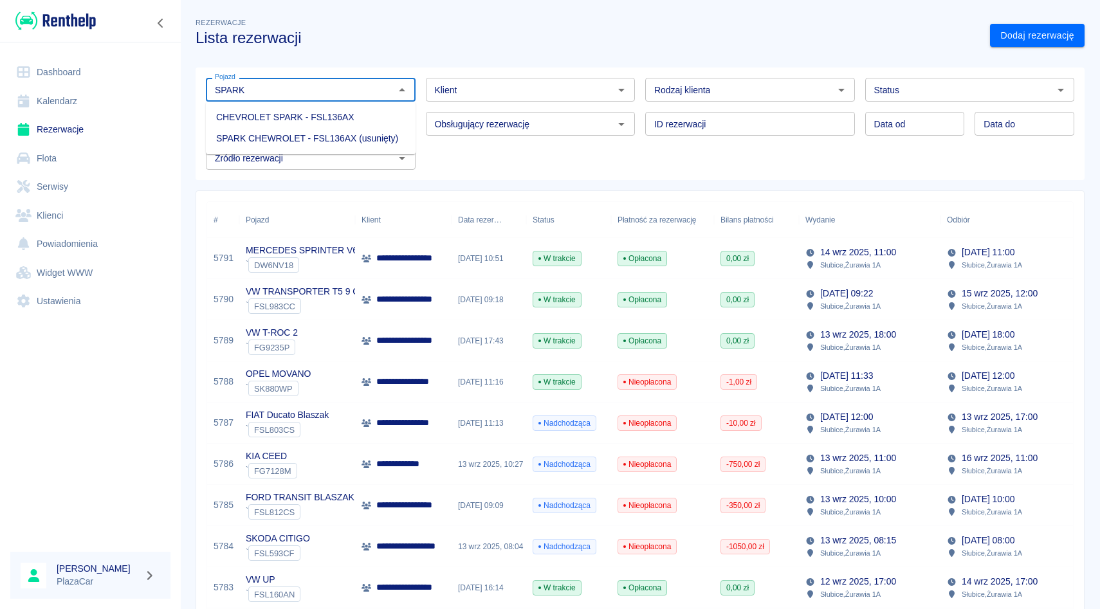
click at [279, 125] on li "CHEVROLET SPARK - FSL136AX" at bounding box center [311, 117] width 210 height 21
type input "CHEVROLET SPARK - FSL136AX"
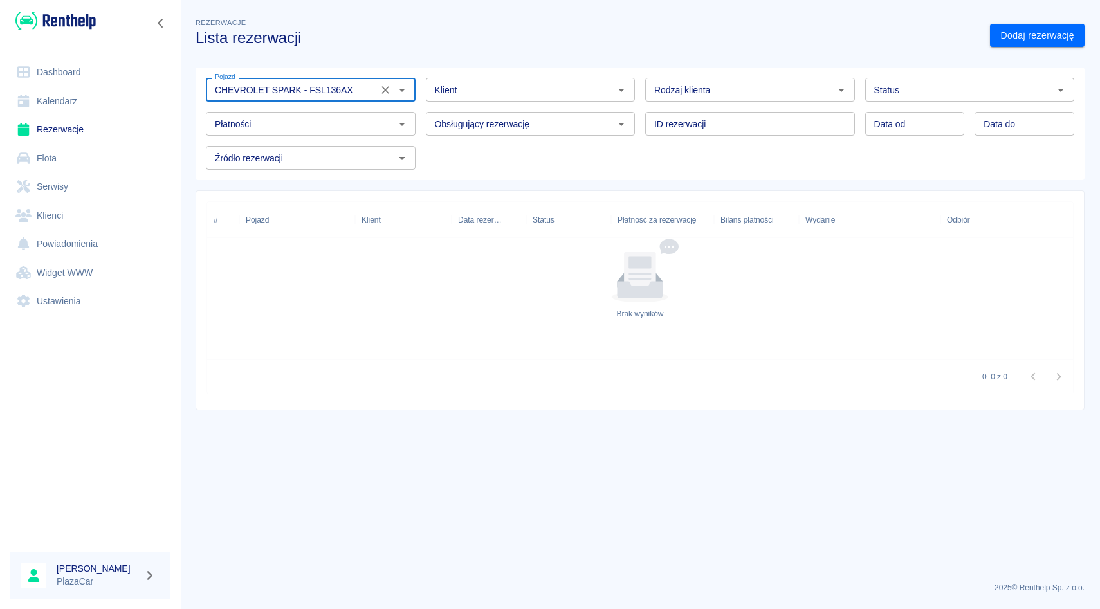
click at [385, 88] on icon "Wyczyść" at bounding box center [385, 90] width 13 height 13
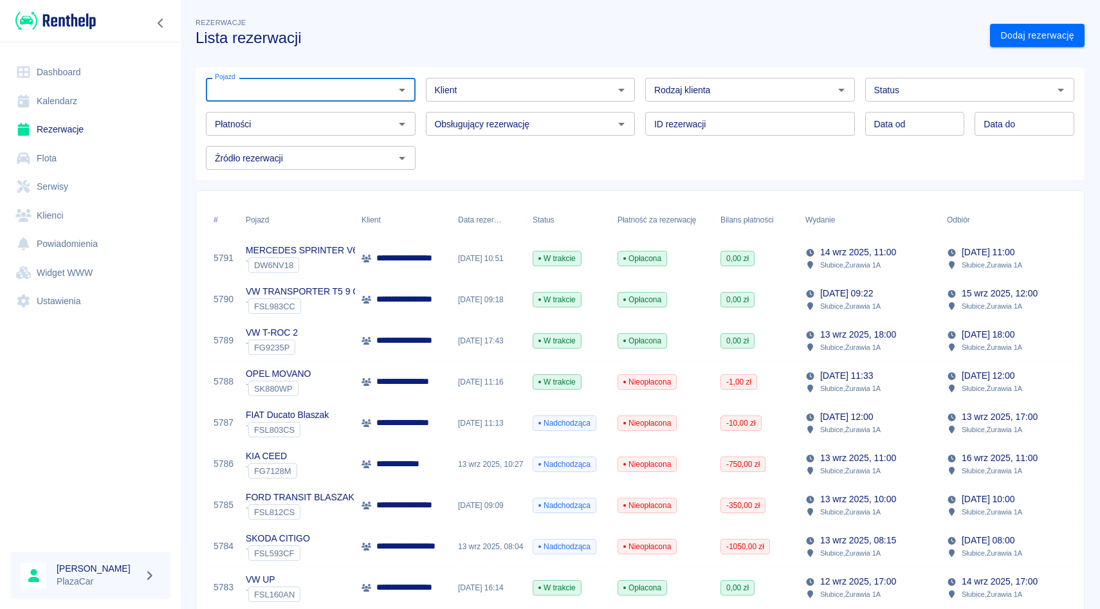
click at [478, 84] on input "Klient" at bounding box center [520, 90] width 181 height 16
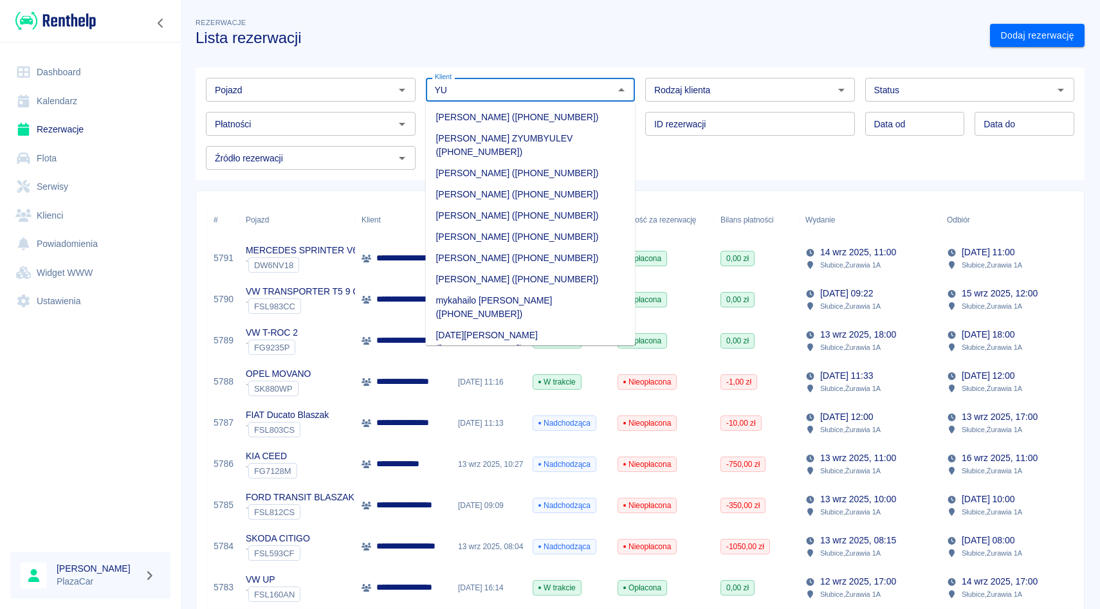
type input "Y"
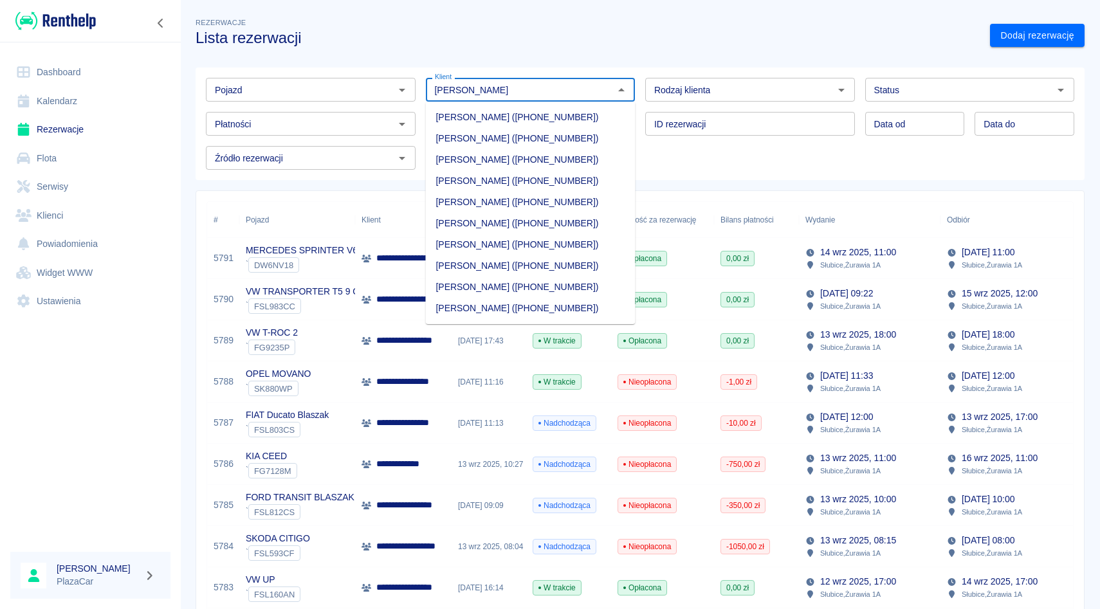
type input "[PERSON_NAME]"
